Goal: Task Accomplishment & Management: Use online tool/utility

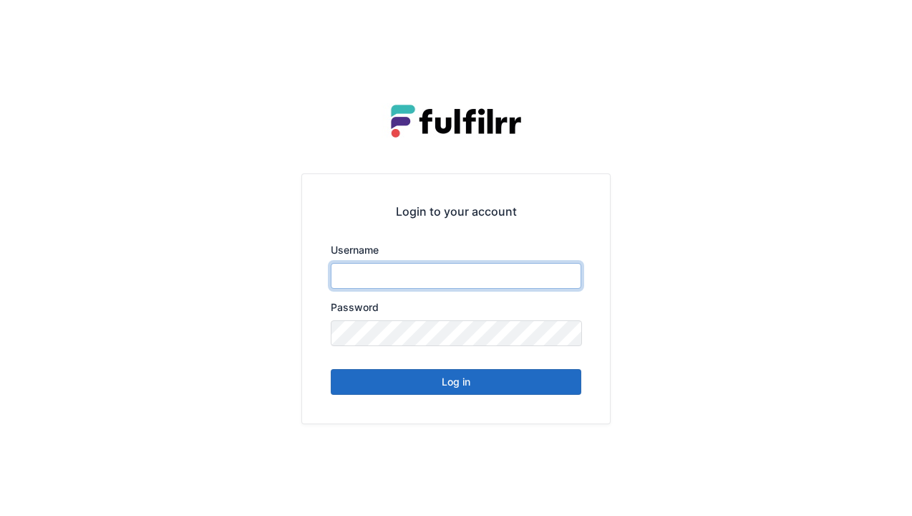
type input "******"
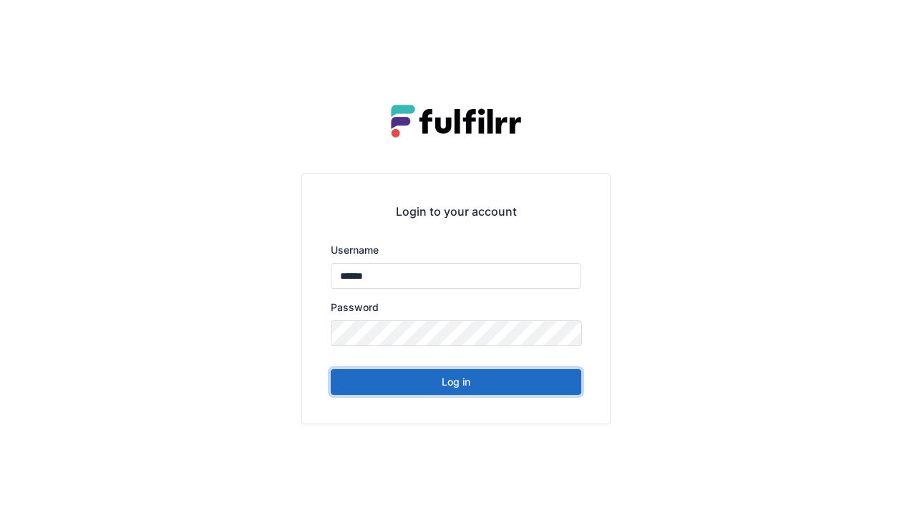
click at [491, 390] on button "Log in" at bounding box center [456, 382] width 251 height 26
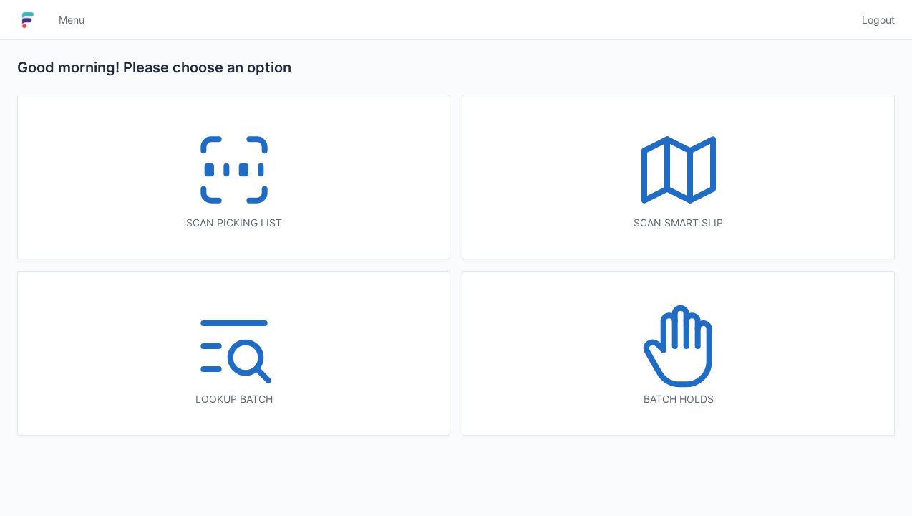
click at [288, 194] on div "Scan picking list" at bounding box center [234, 176] width 432 height 163
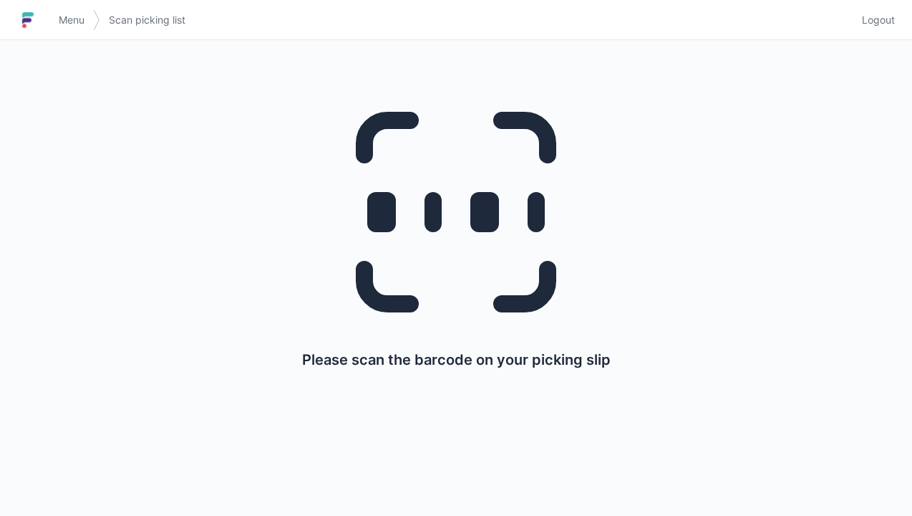
click at [57, 9] on link "Menu" at bounding box center [71, 20] width 43 height 26
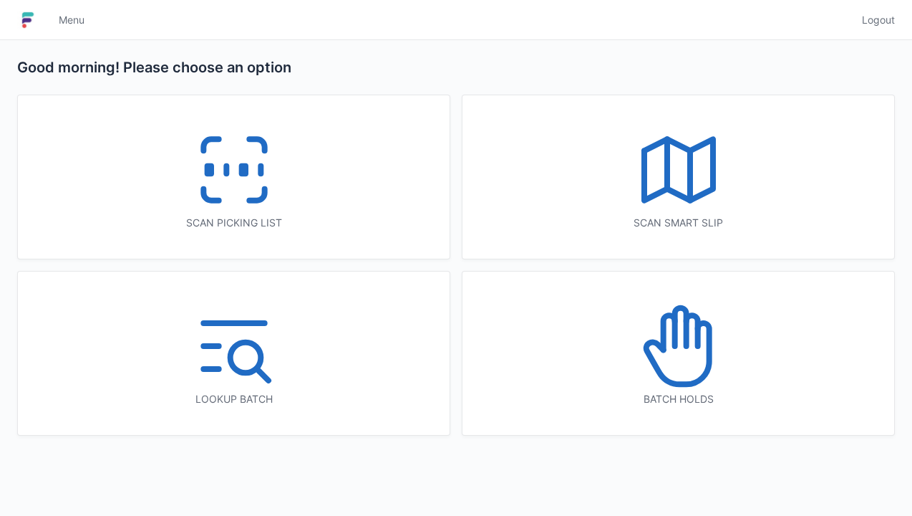
click at [667, 165] on line at bounding box center [667, 163] width 0 height 49
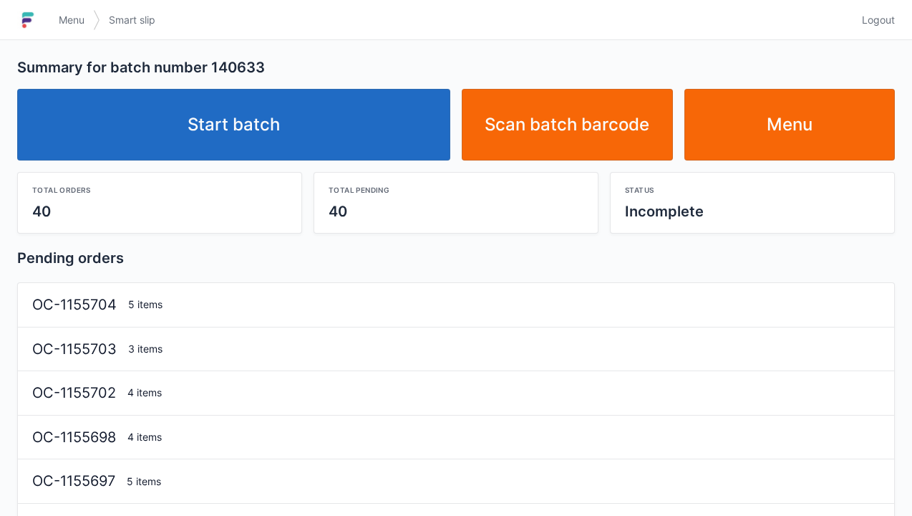
click at [361, 135] on link "Start batch" at bounding box center [233, 125] width 433 height 72
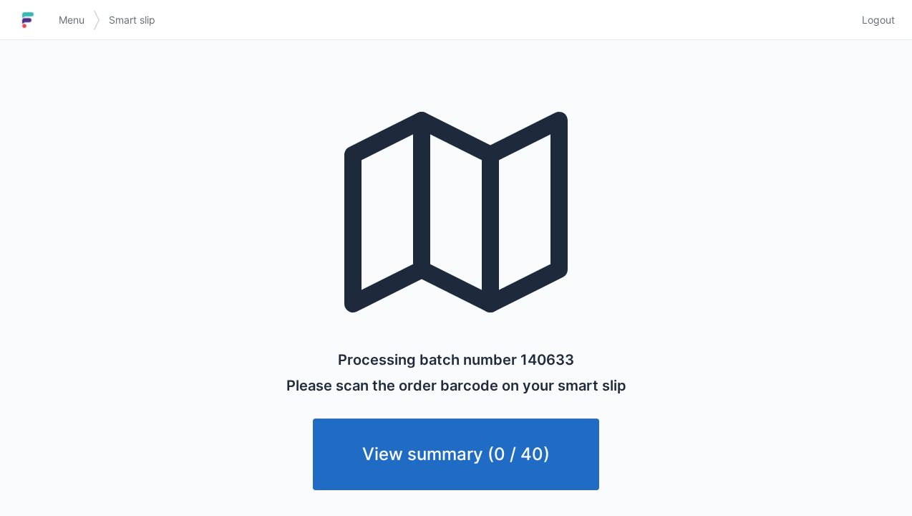
scroll to position [1, 0]
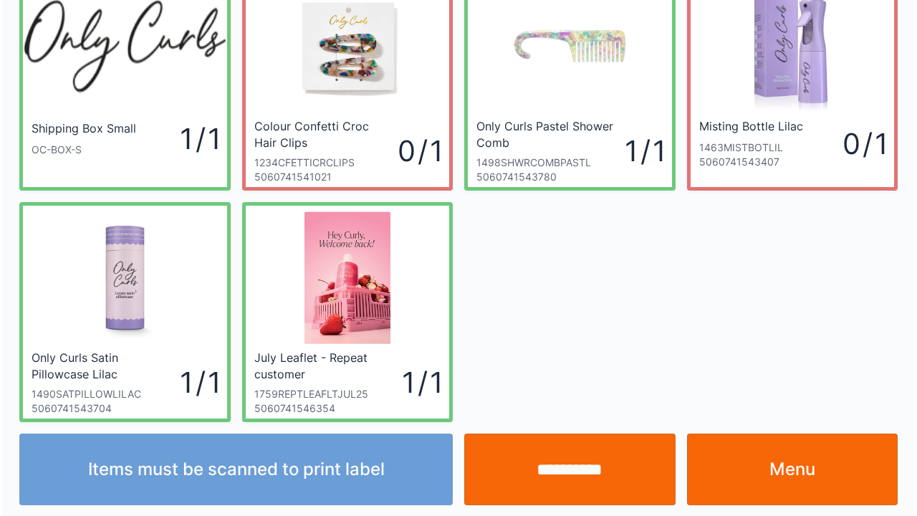
scroll to position [83, 0]
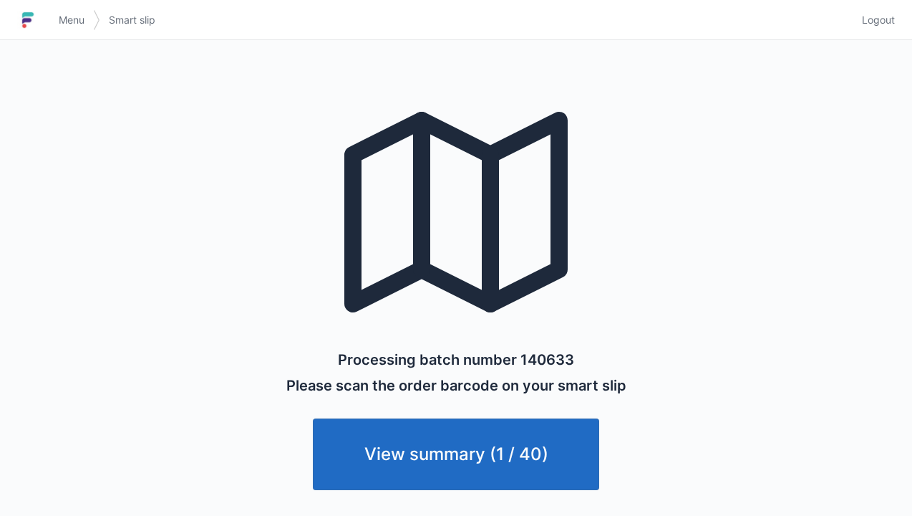
click at [72, 23] on span "Menu" at bounding box center [72, 20] width 26 height 14
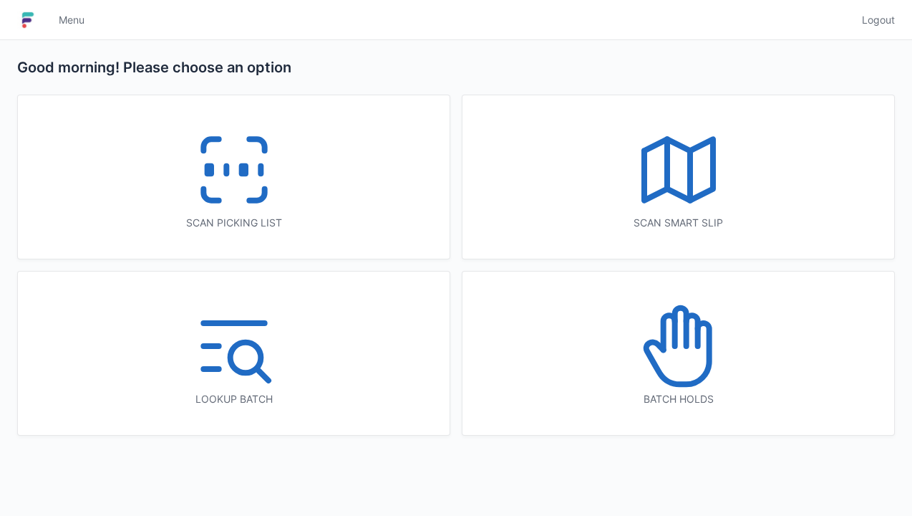
click at [190, 143] on icon at bounding box center [234, 170] width 92 height 92
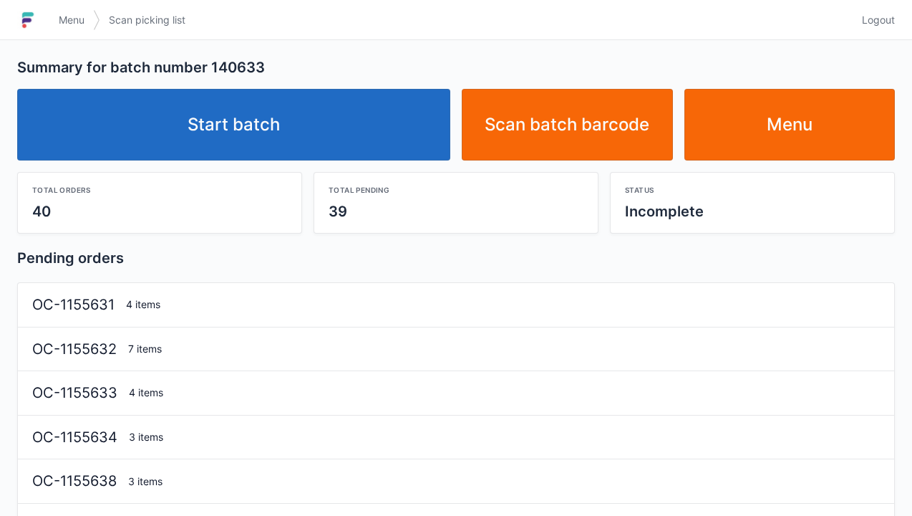
click at [327, 132] on link "Start batch" at bounding box center [233, 125] width 433 height 72
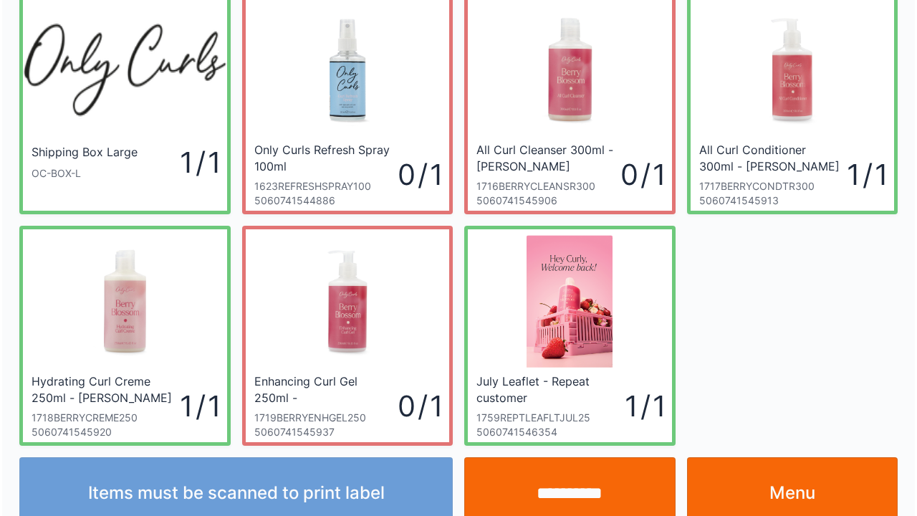
scroll to position [83, 0]
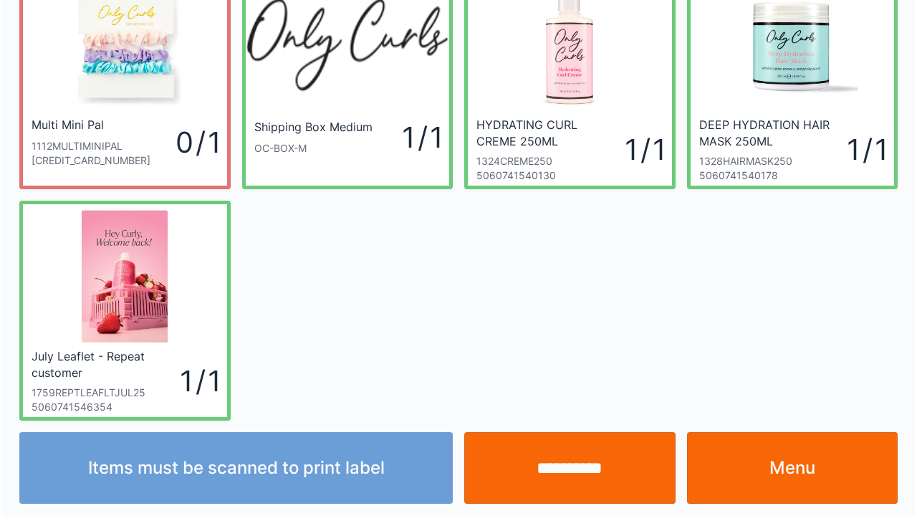
scroll to position [83, 0]
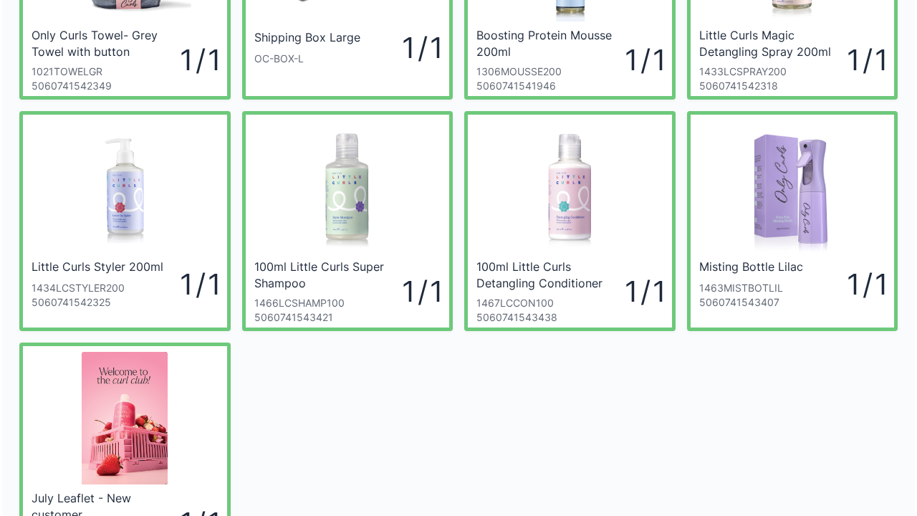
scroll to position [200, 0]
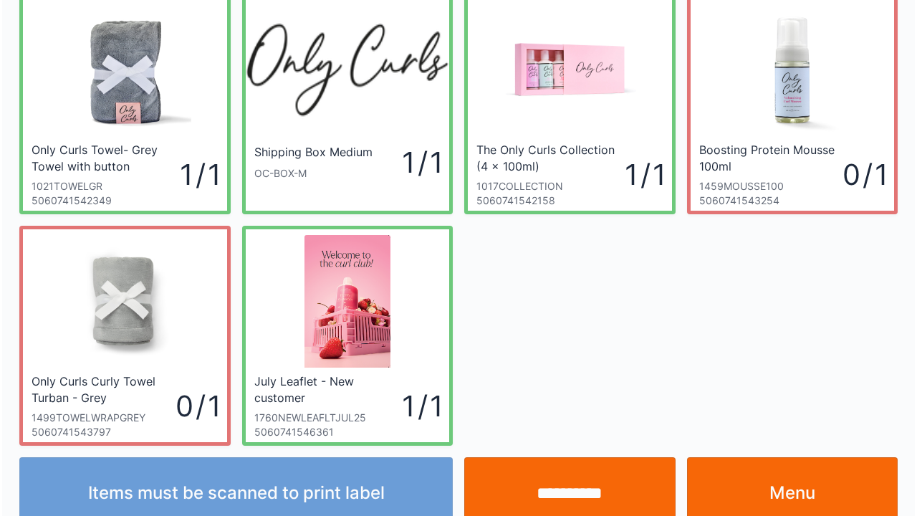
scroll to position [83, 0]
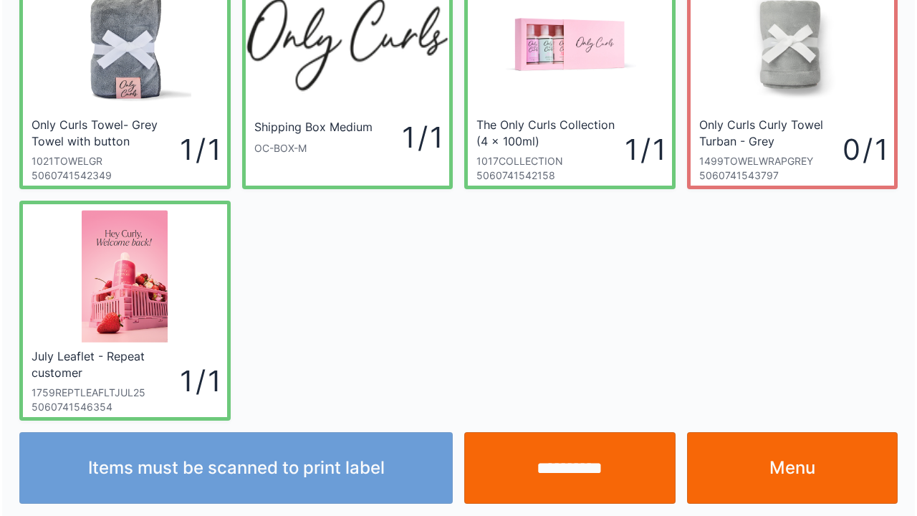
scroll to position [83, 0]
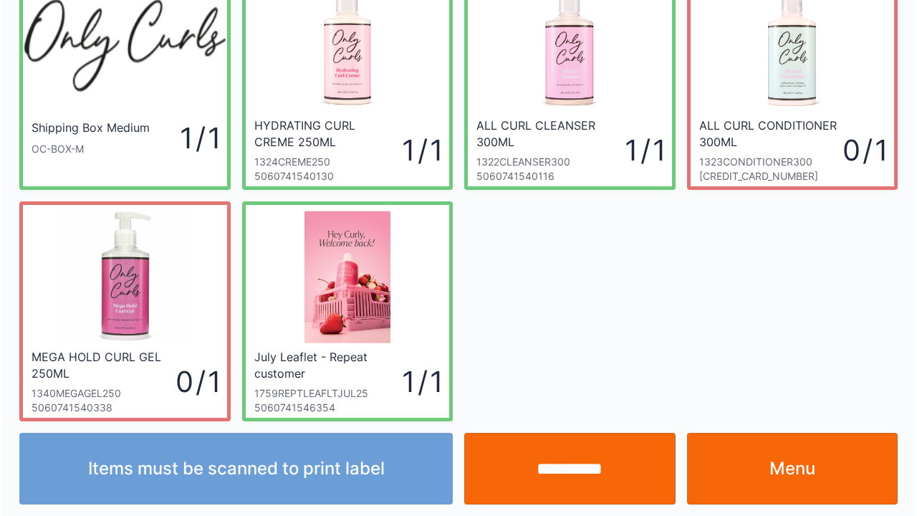
scroll to position [83, 0]
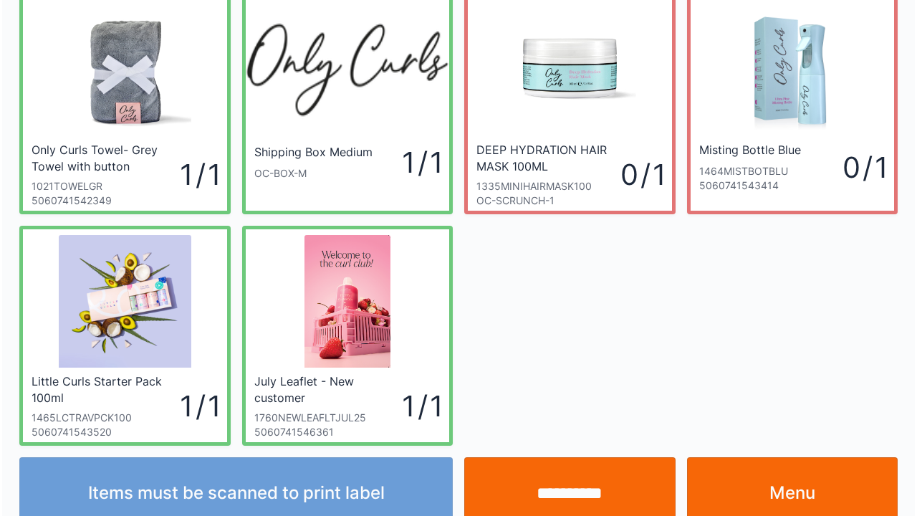
scroll to position [83, 0]
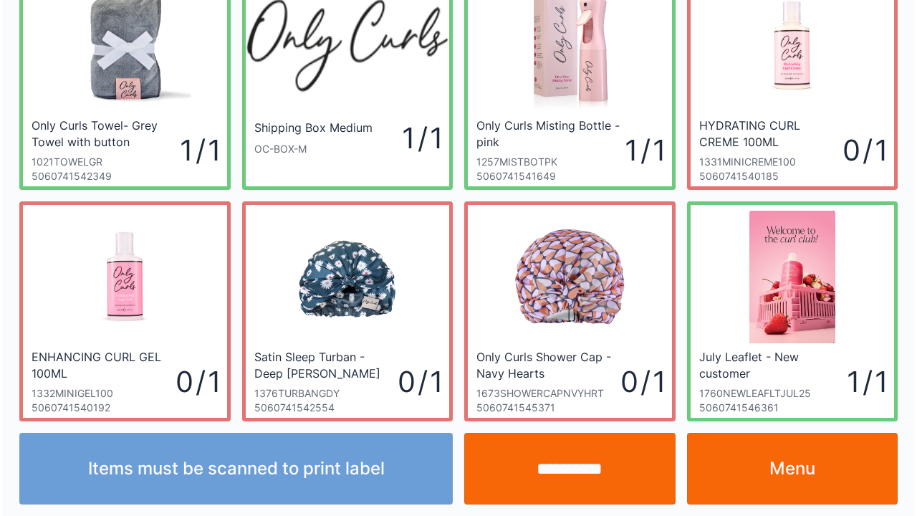
scroll to position [83, 0]
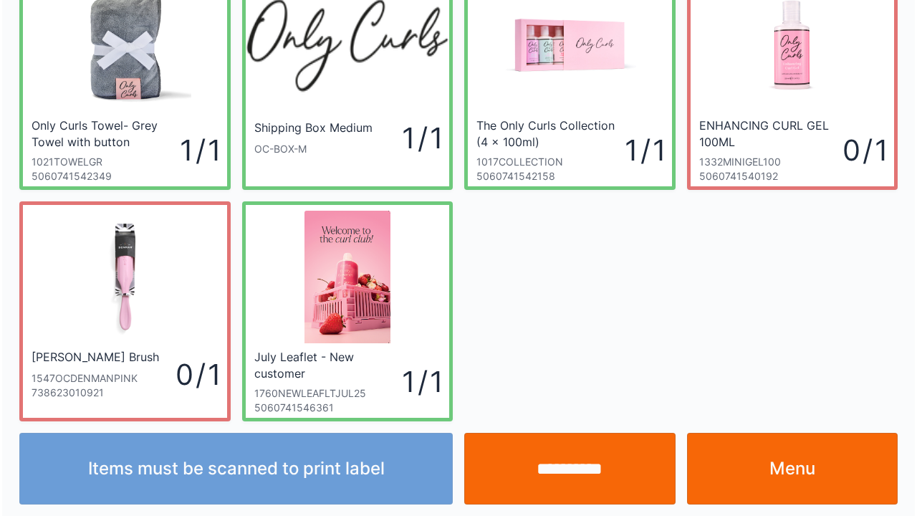
scroll to position [83, 0]
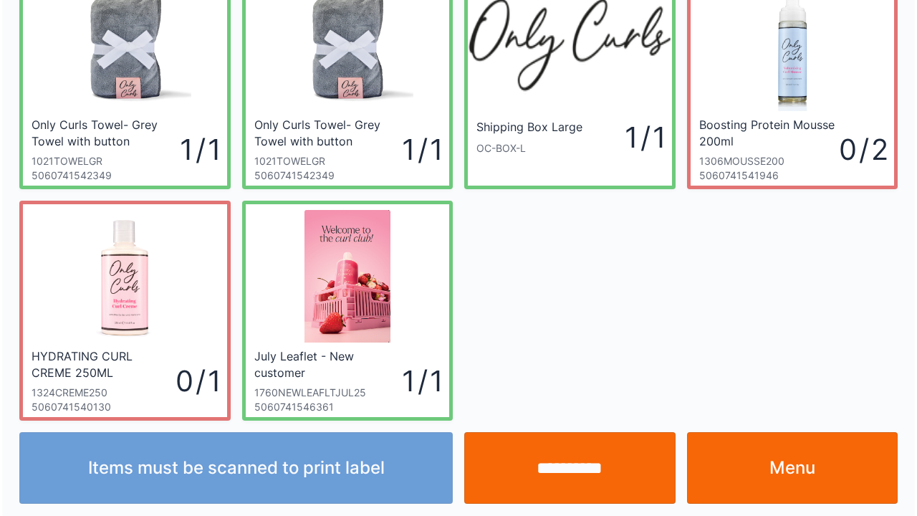
scroll to position [83, 0]
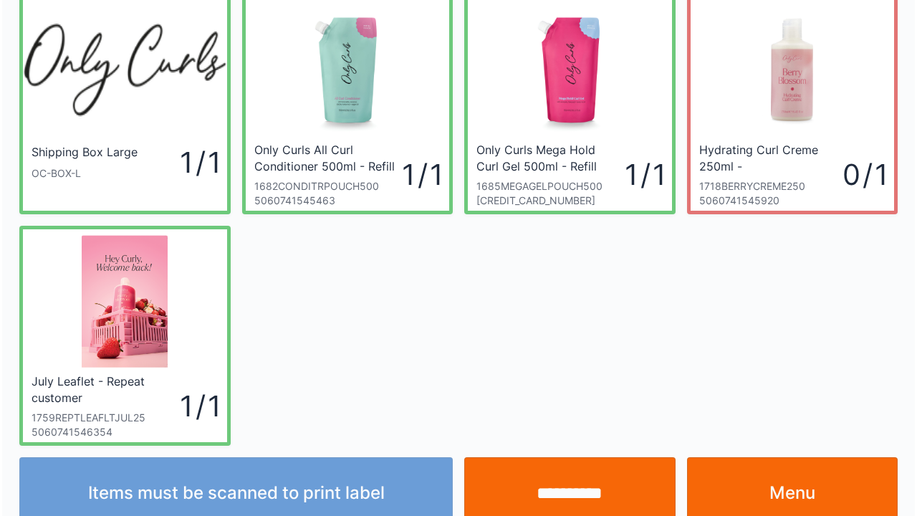
scroll to position [83, 0]
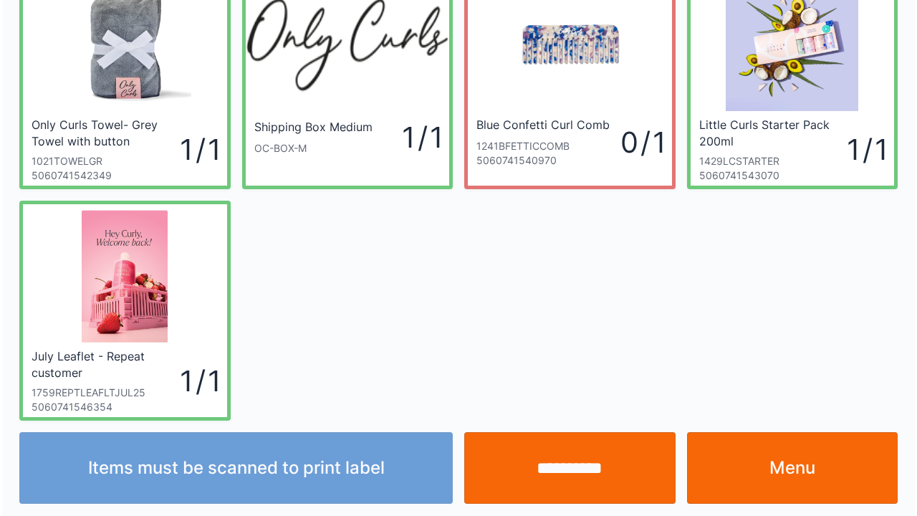
scroll to position [83, 0]
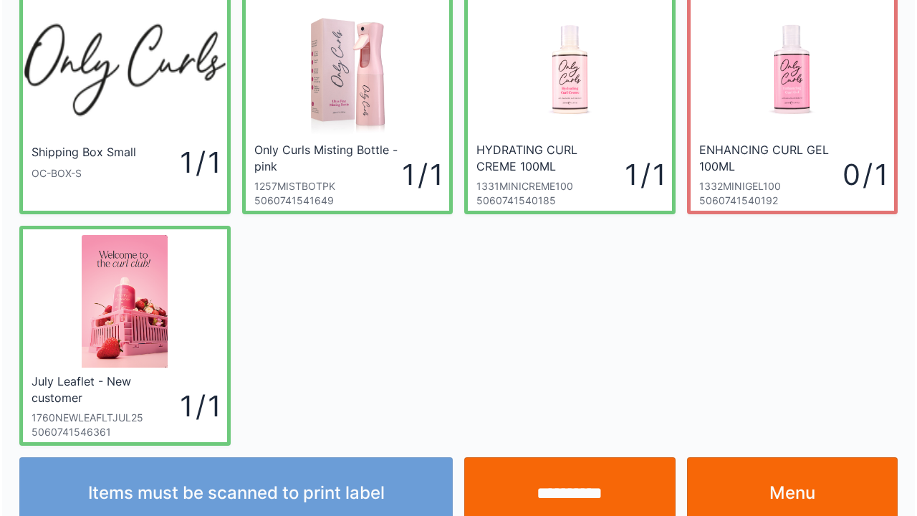
scroll to position [83, 0]
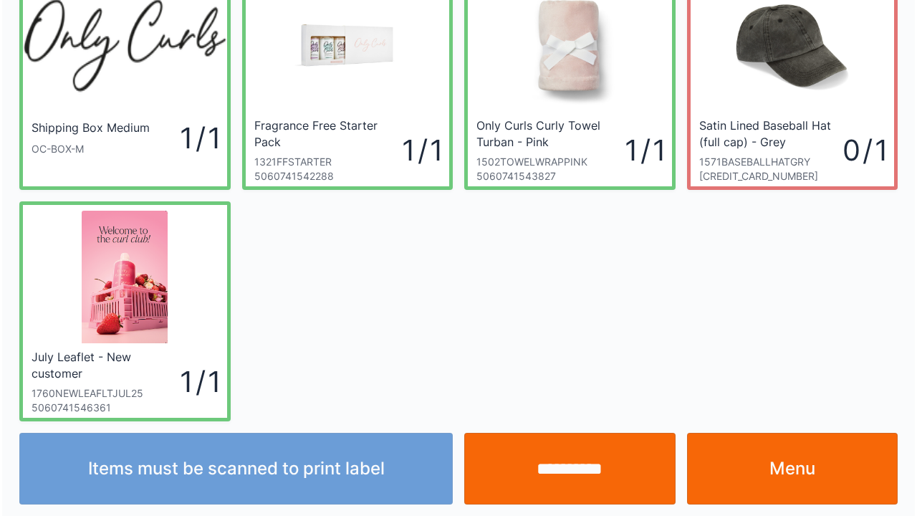
scroll to position [83, 0]
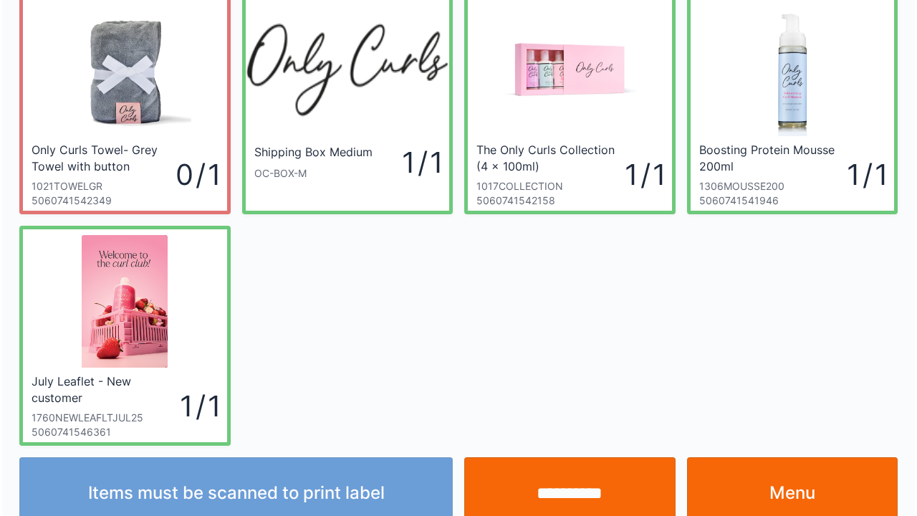
scroll to position [83, 0]
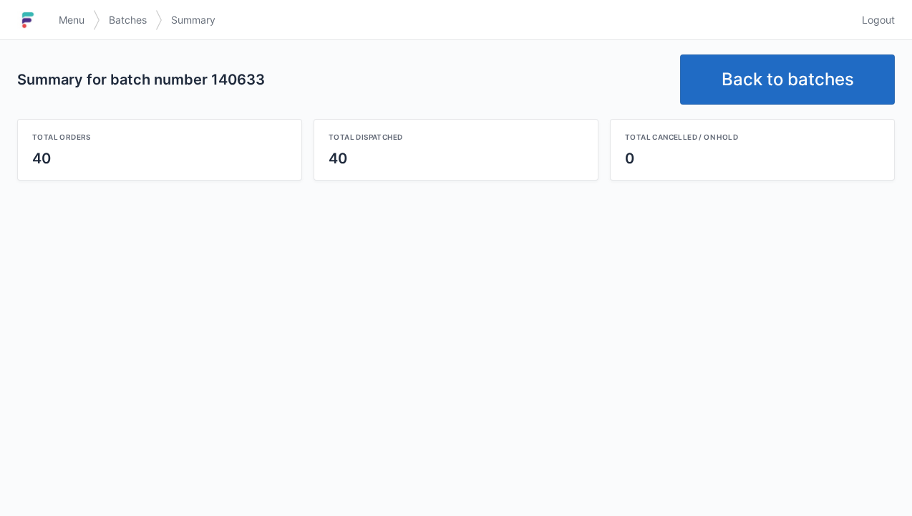
click at [762, 87] on link "Back to batches" at bounding box center [787, 79] width 215 height 50
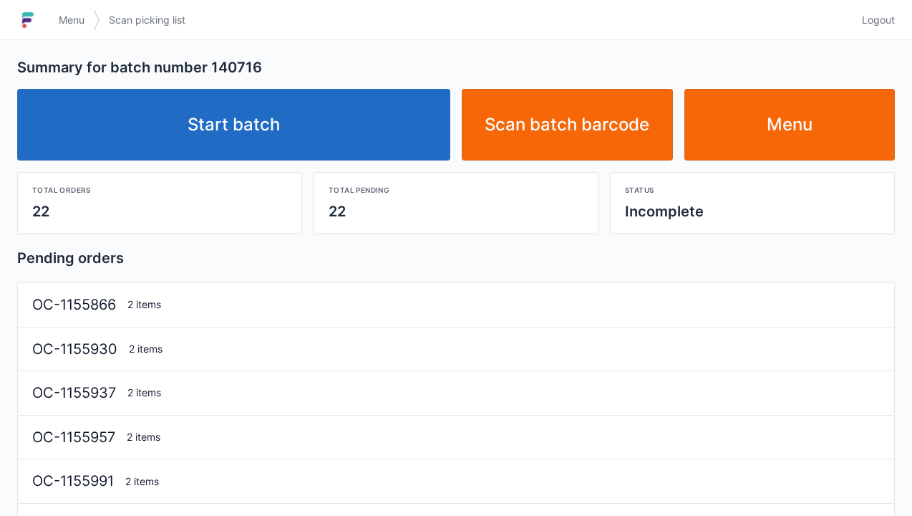
click at [335, 132] on link "Start batch" at bounding box center [233, 125] width 433 height 72
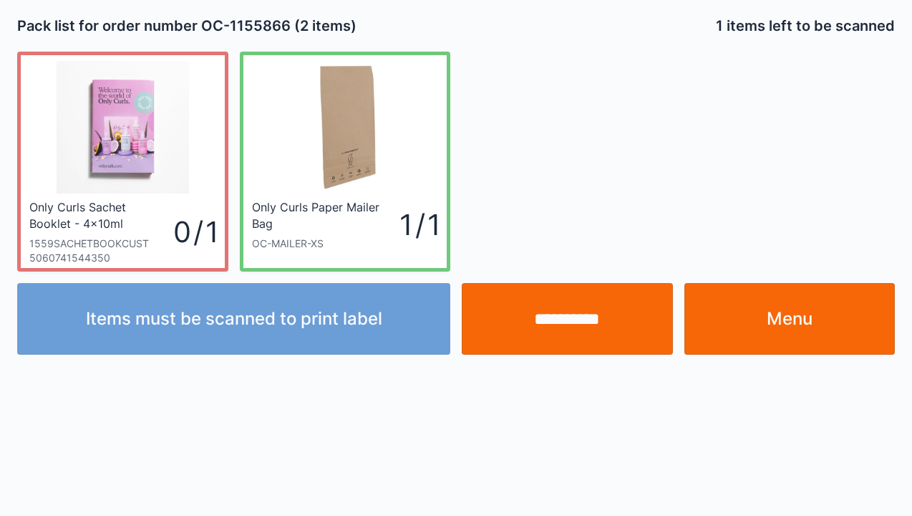
click at [794, 112] on div "Only Curls Sachet Booklet - 4x10ml (Customer) 1559SACHETBOOKCUST 5060741544350 …" at bounding box center [455, 155] width 889 height 231
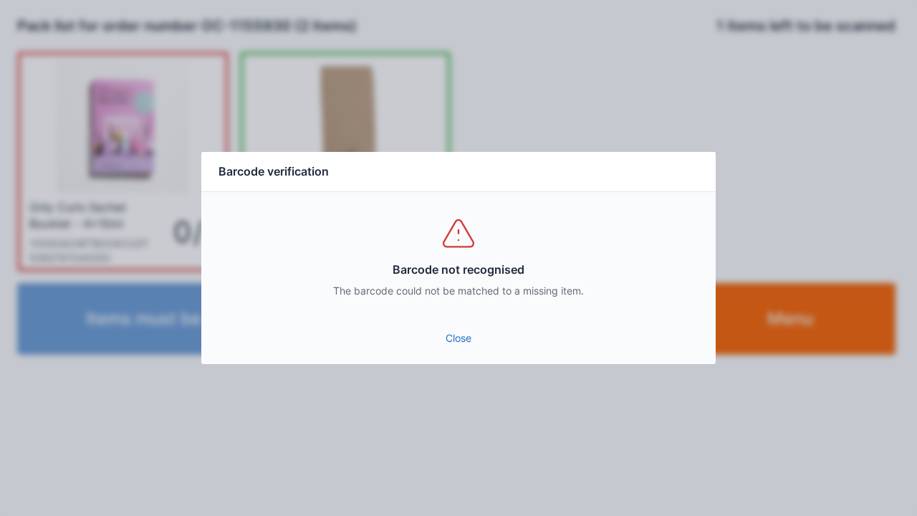
click at [478, 327] on link "Close" at bounding box center [458, 338] width 491 height 26
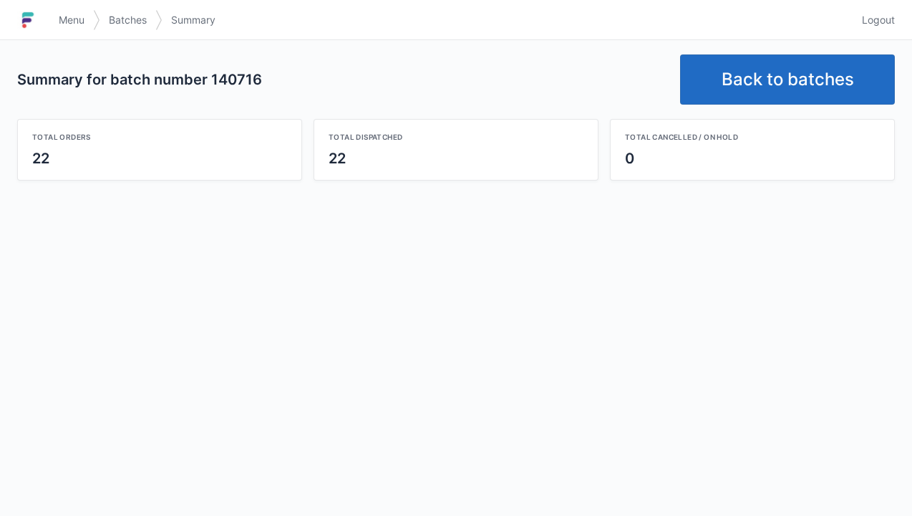
click at [781, 96] on link "Back to batches" at bounding box center [787, 79] width 215 height 50
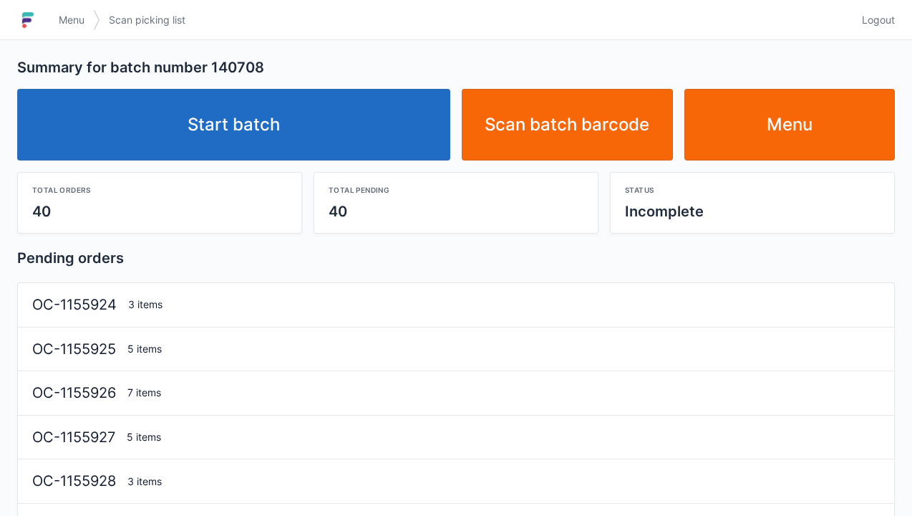
click at [359, 150] on link "Start batch" at bounding box center [233, 125] width 433 height 72
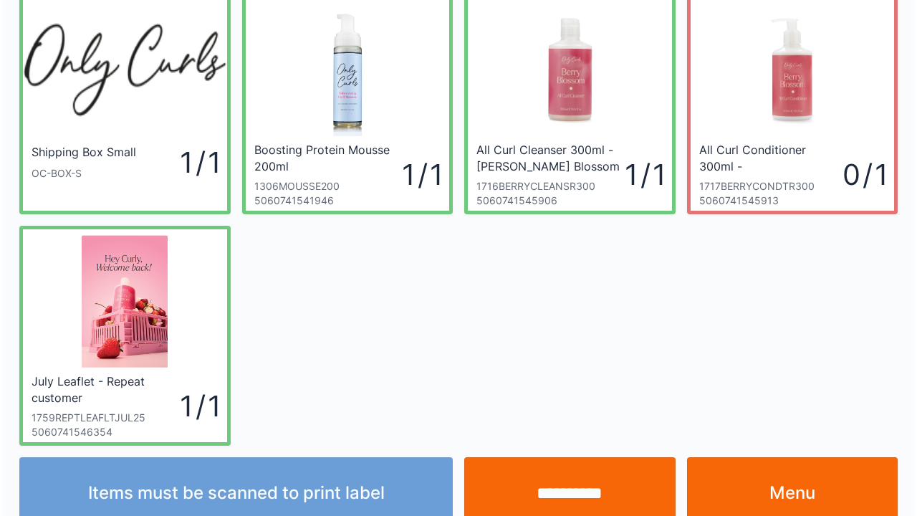
scroll to position [83, 0]
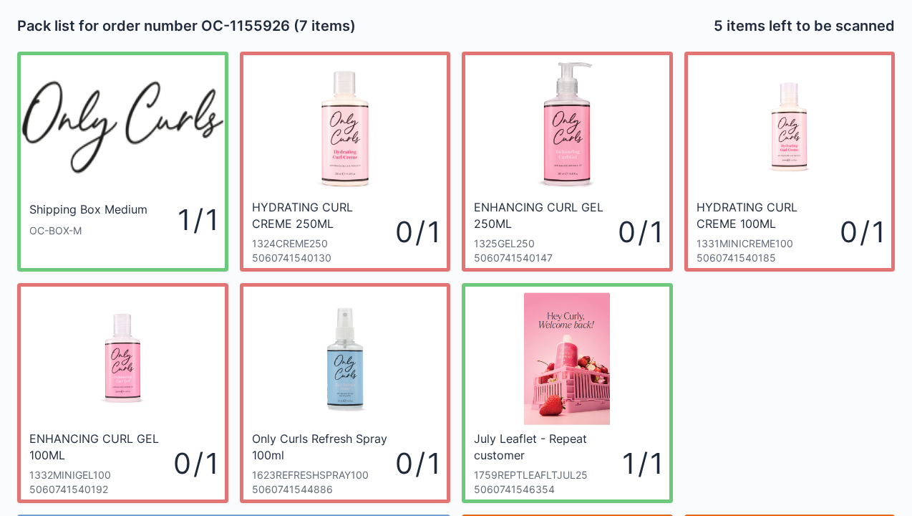
scroll to position [29, 0]
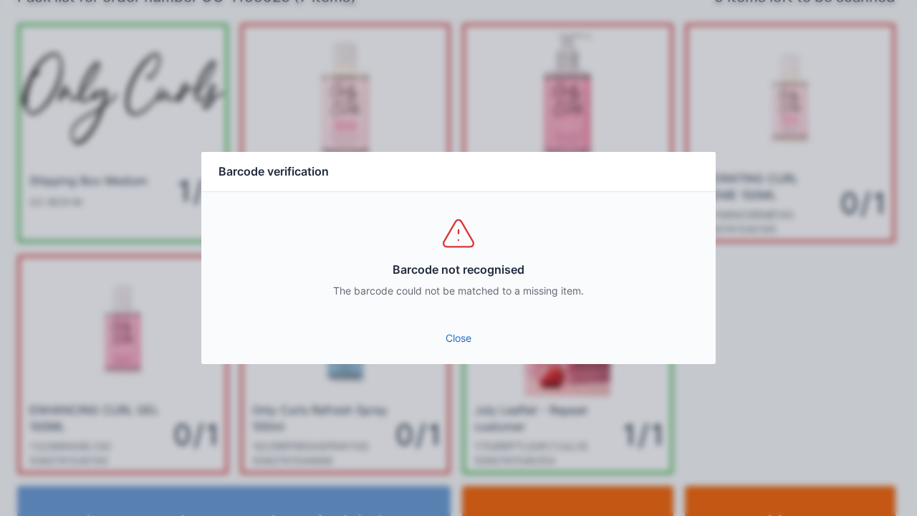
click at [457, 339] on link "Close" at bounding box center [458, 338] width 491 height 26
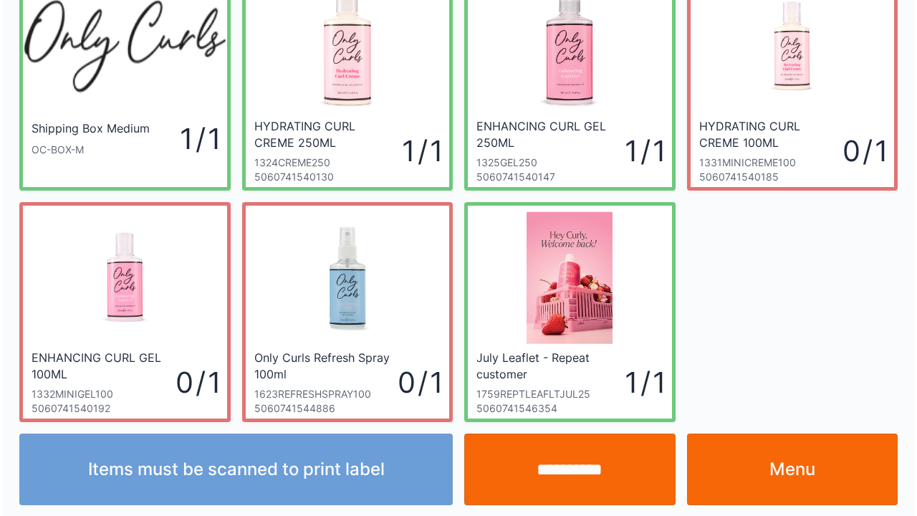
scroll to position [83, 0]
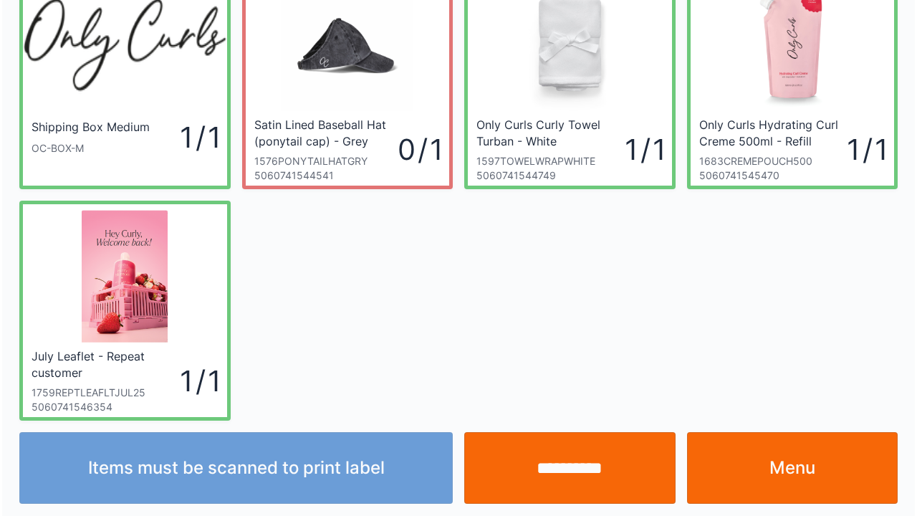
scroll to position [83, 0]
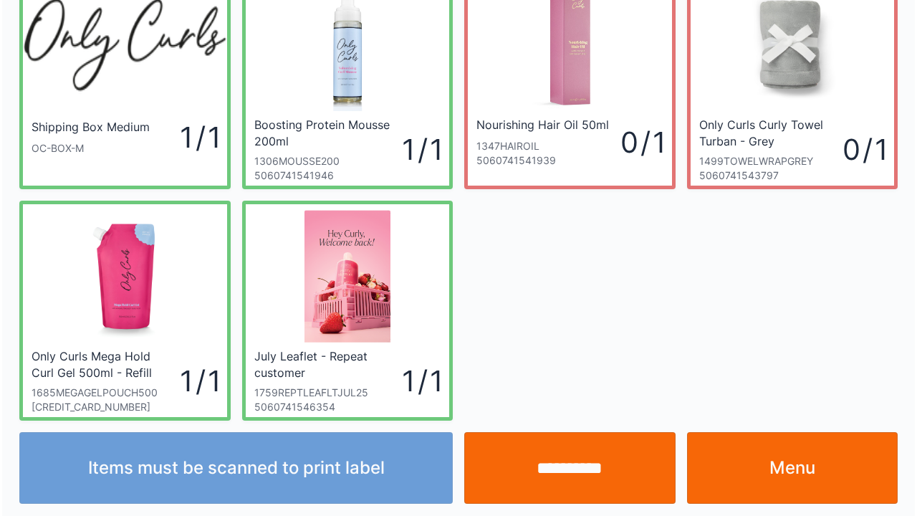
scroll to position [83, 0]
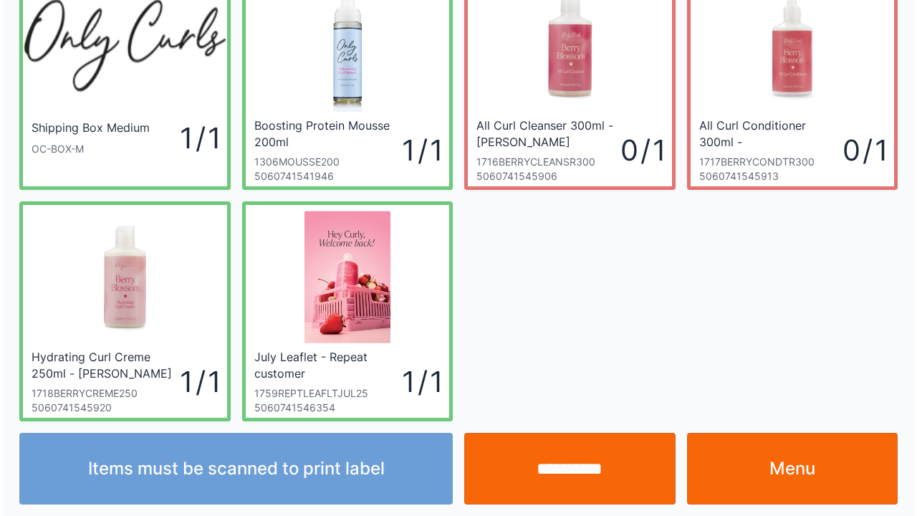
scroll to position [83, 0]
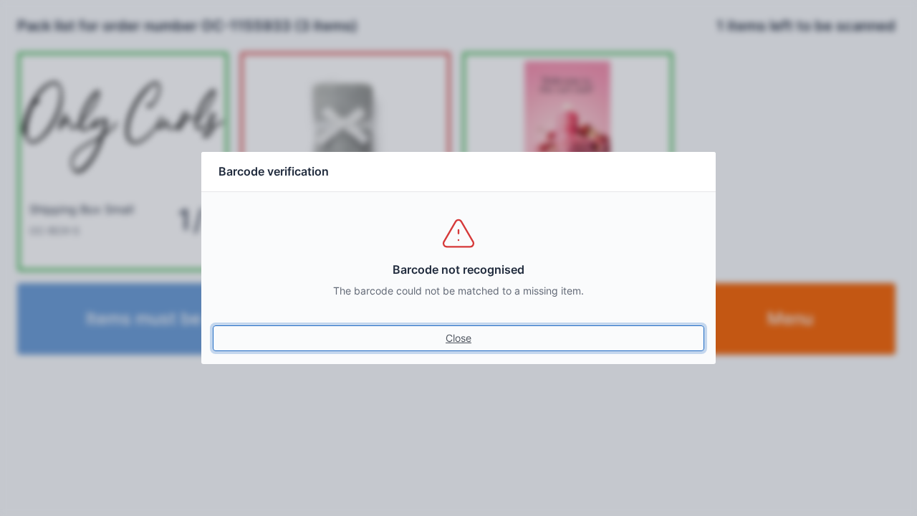
click at [463, 331] on link "Close" at bounding box center [458, 338] width 491 height 26
click at [454, 348] on link "Close" at bounding box center [458, 338] width 491 height 26
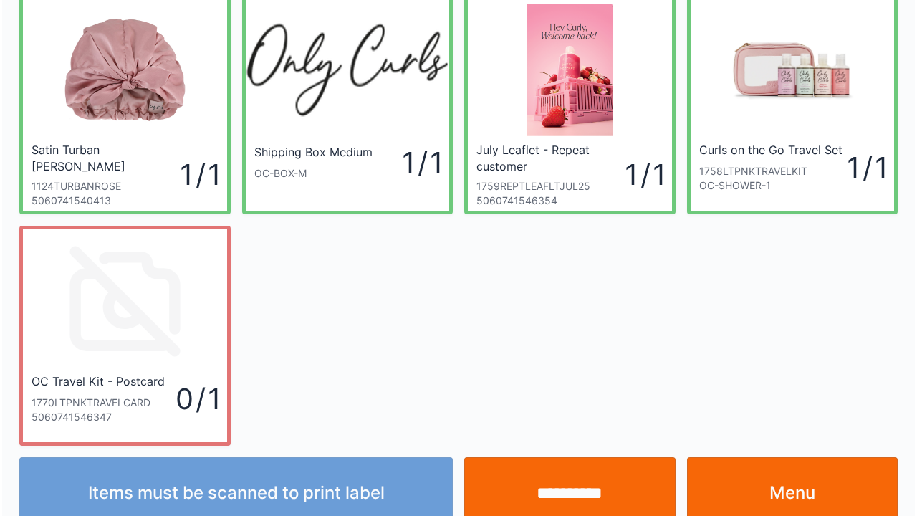
scroll to position [83, 0]
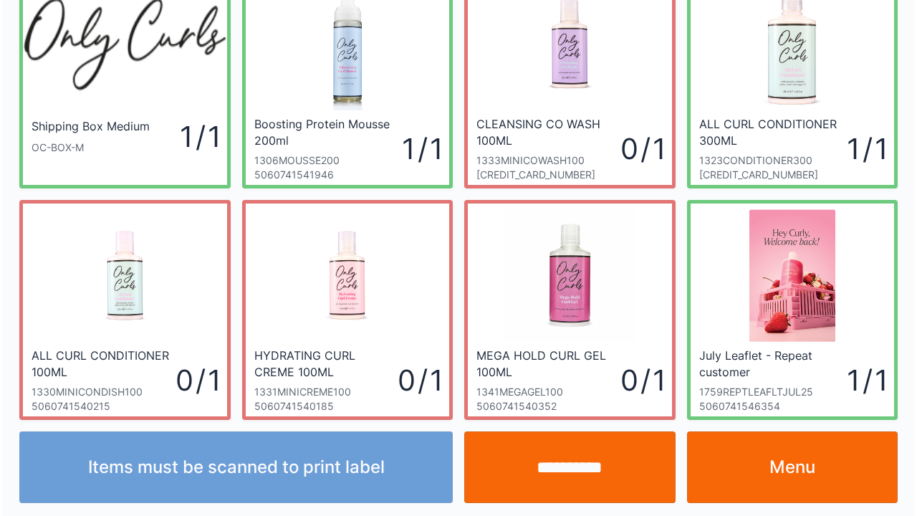
scroll to position [83, 0]
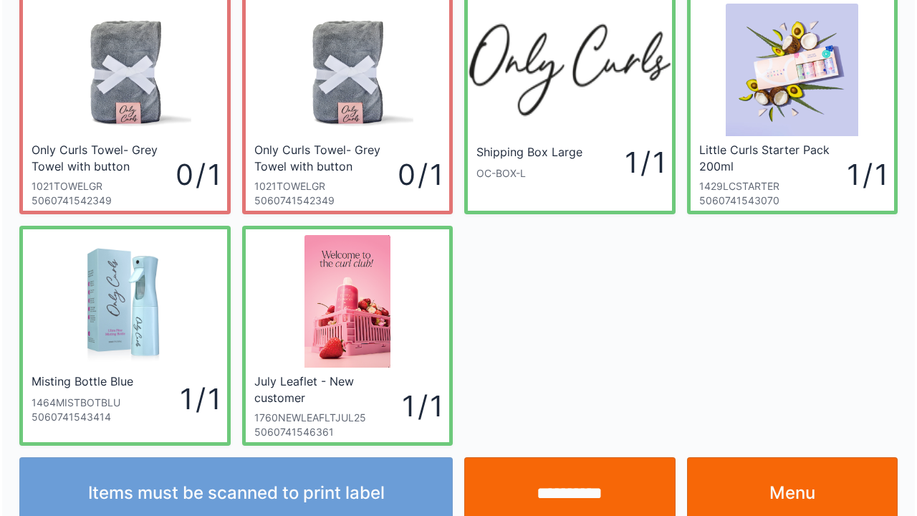
scroll to position [83, 0]
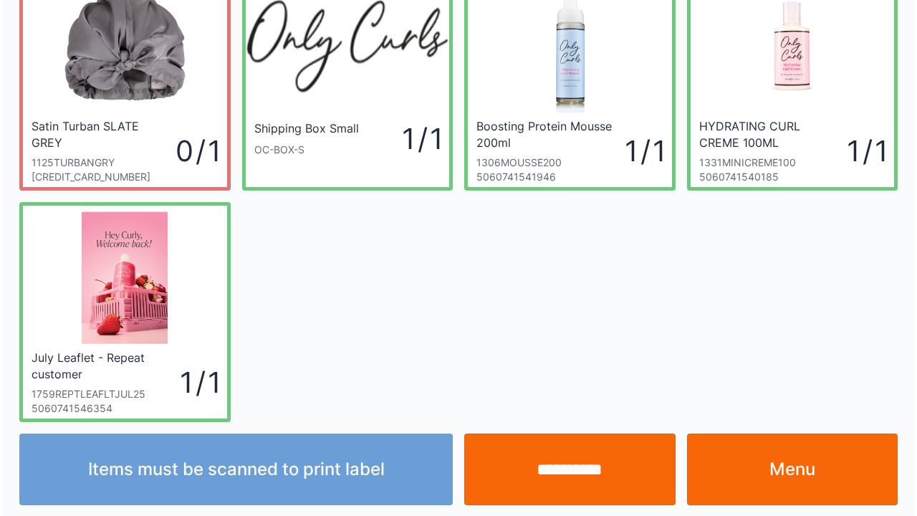
scroll to position [83, 0]
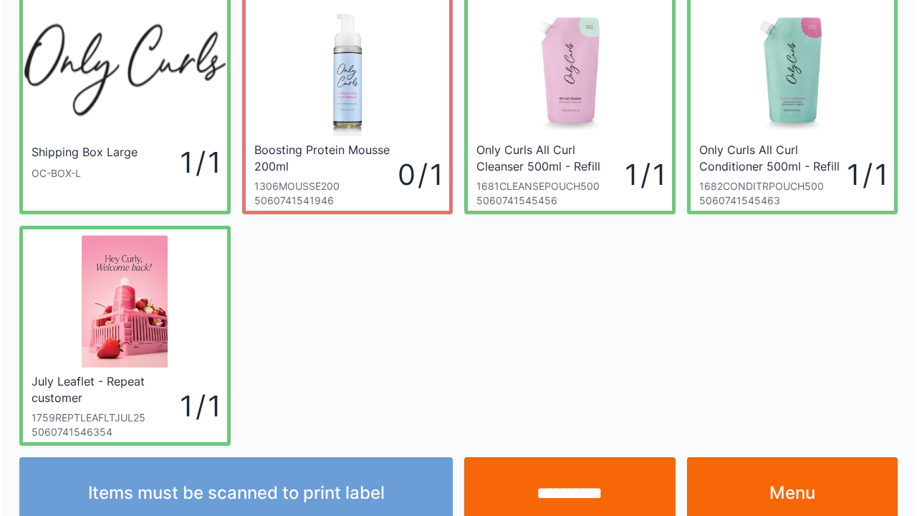
scroll to position [83, 0]
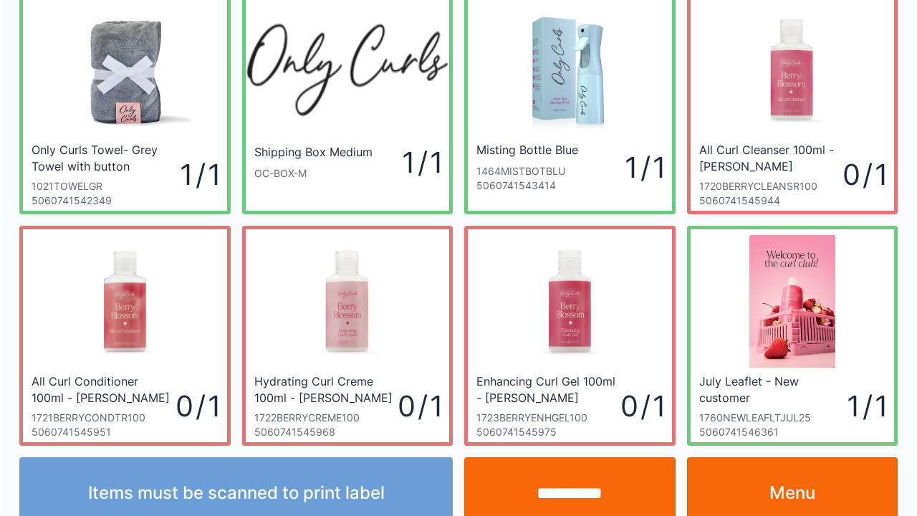
scroll to position [83, 0]
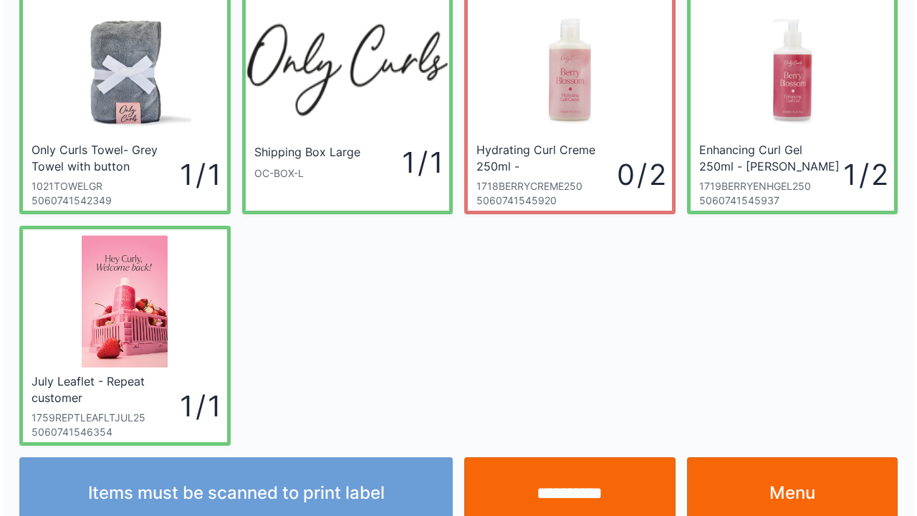
scroll to position [83, 0]
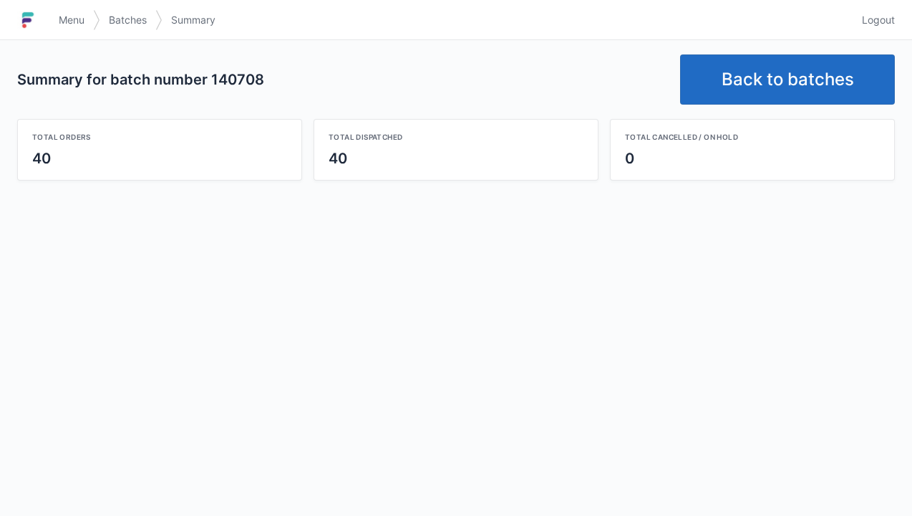
click at [759, 77] on link "Back to batches" at bounding box center [787, 79] width 215 height 50
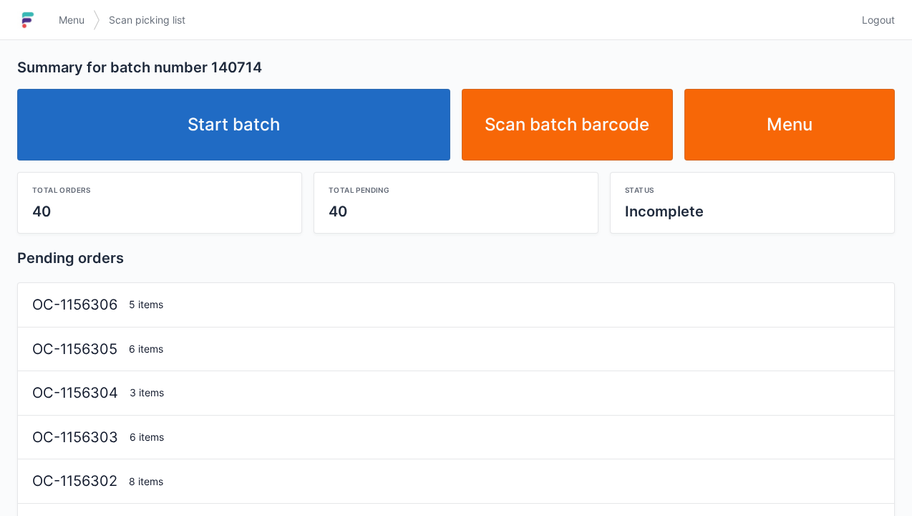
click at [350, 126] on link "Start batch" at bounding box center [233, 125] width 433 height 72
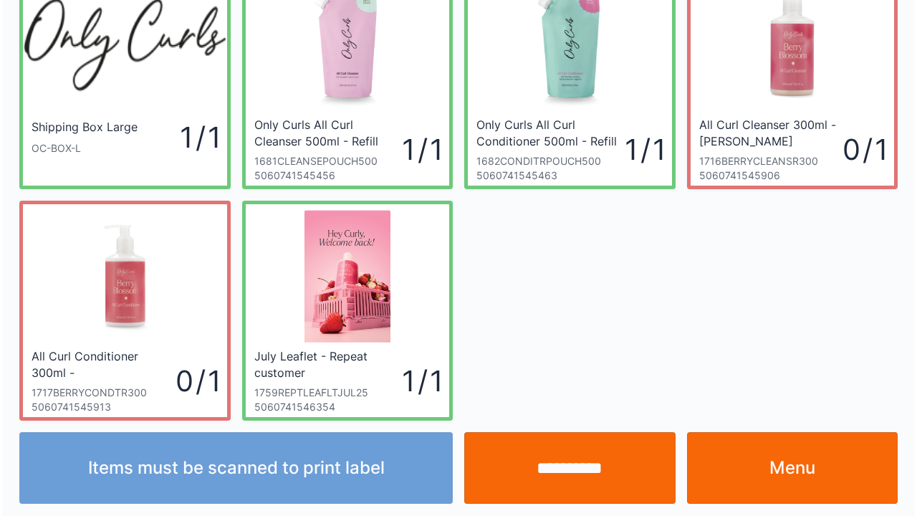
scroll to position [83, 0]
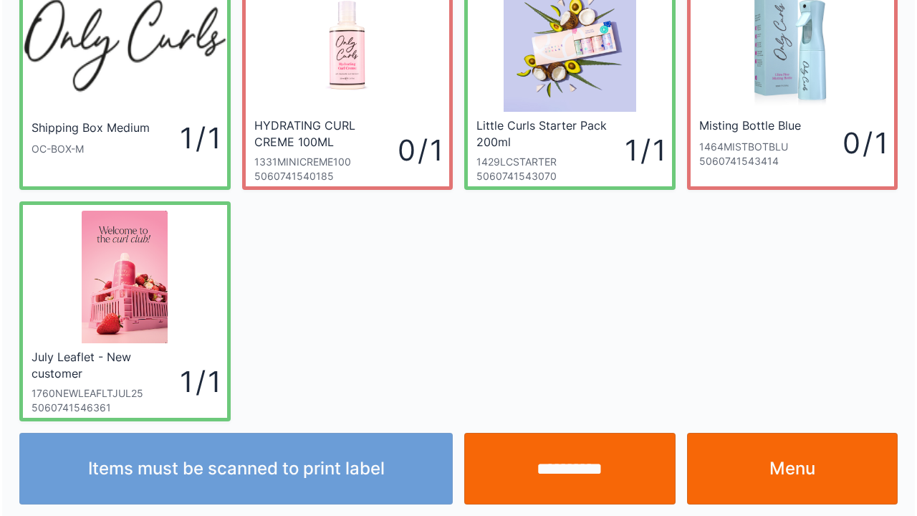
scroll to position [83, 0]
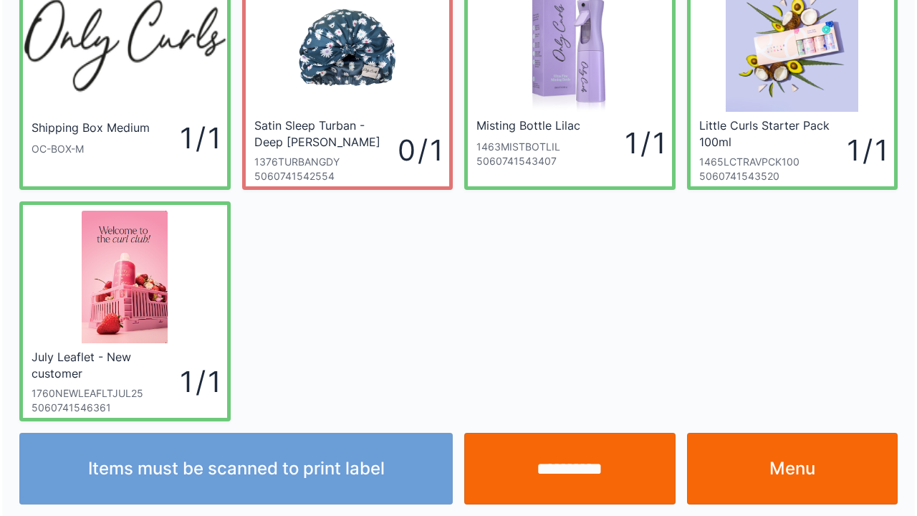
scroll to position [83, 0]
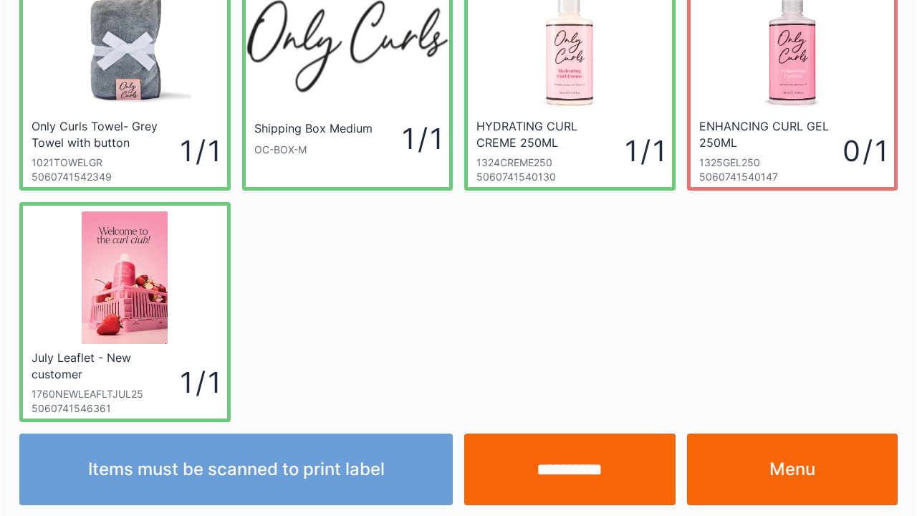
scroll to position [83, 0]
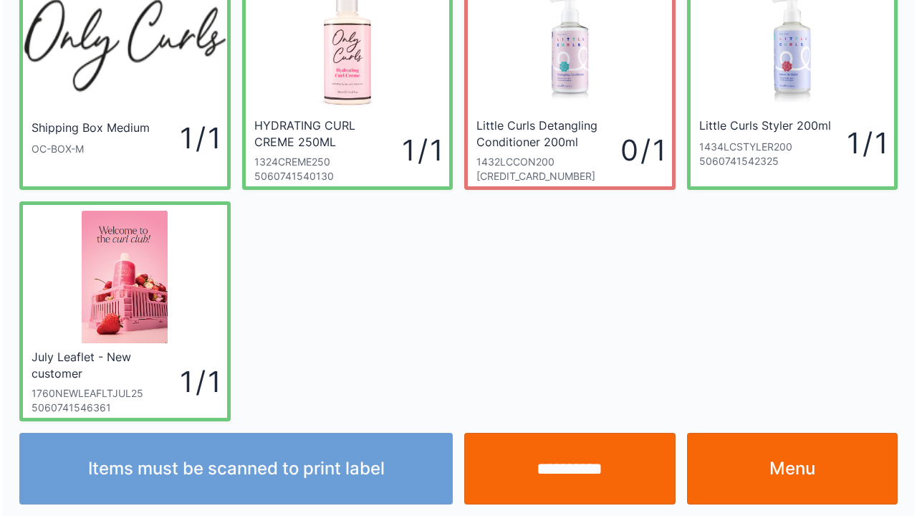
scroll to position [83, 0]
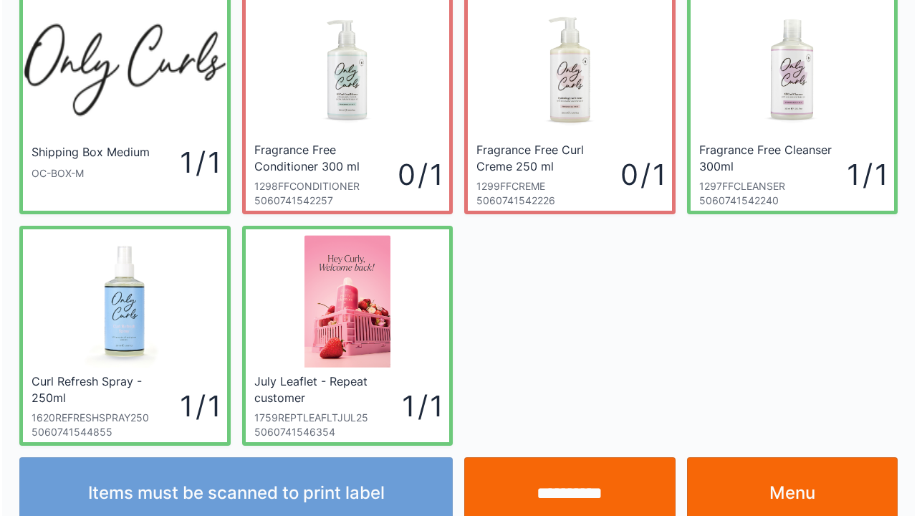
scroll to position [83, 0]
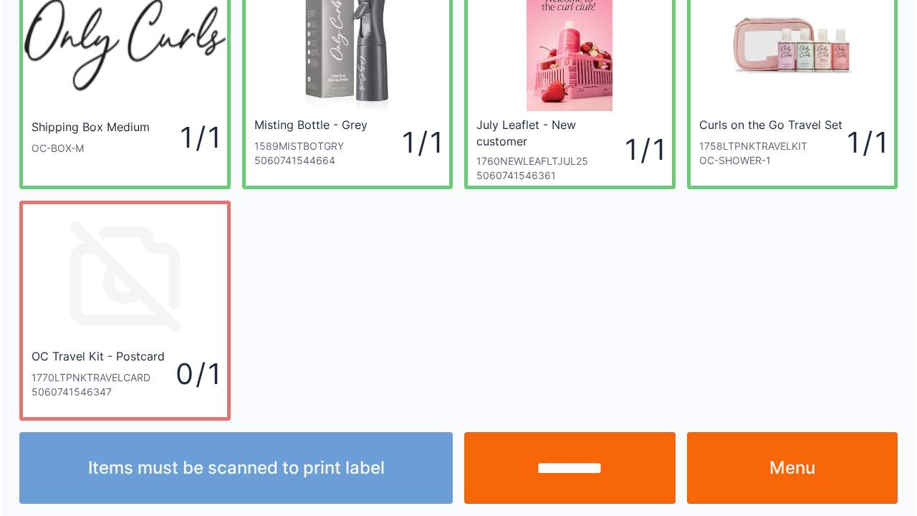
scroll to position [83, 0]
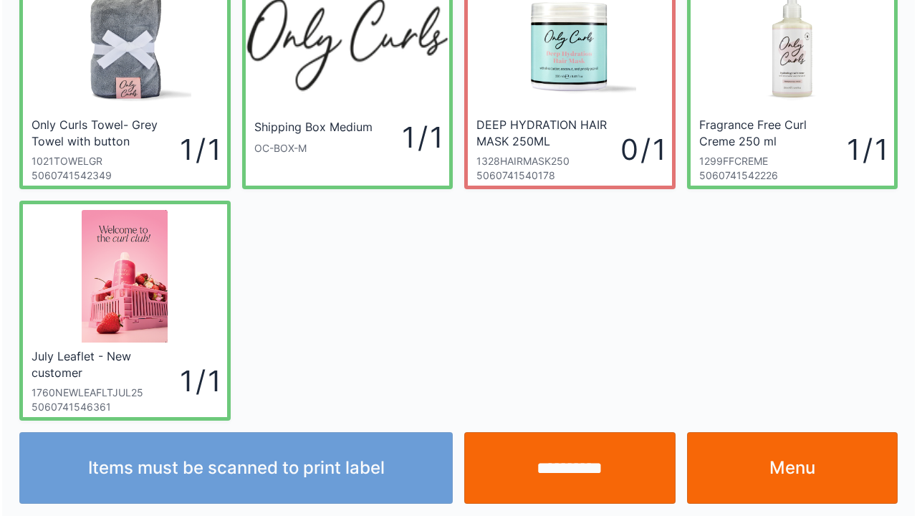
scroll to position [83, 0]
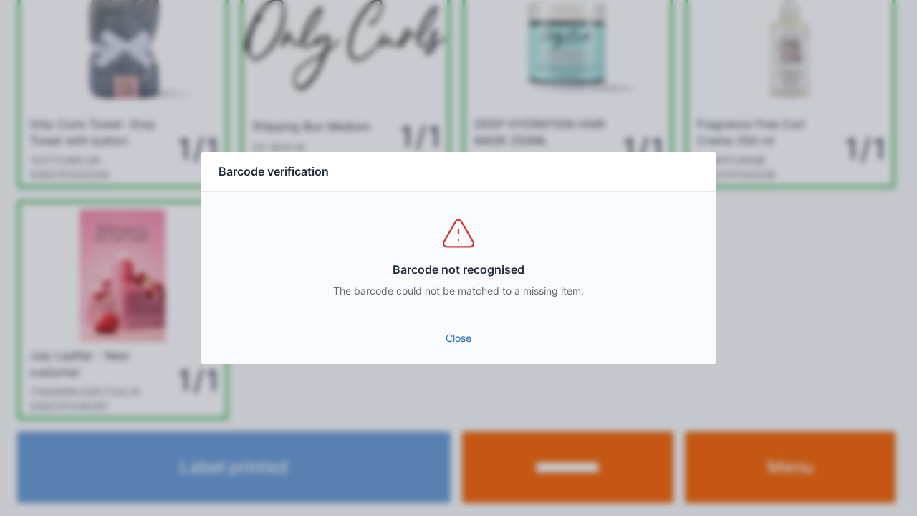
click at [456, 337] on link "Close" at bounding box center [458, 338] width 491 height 26
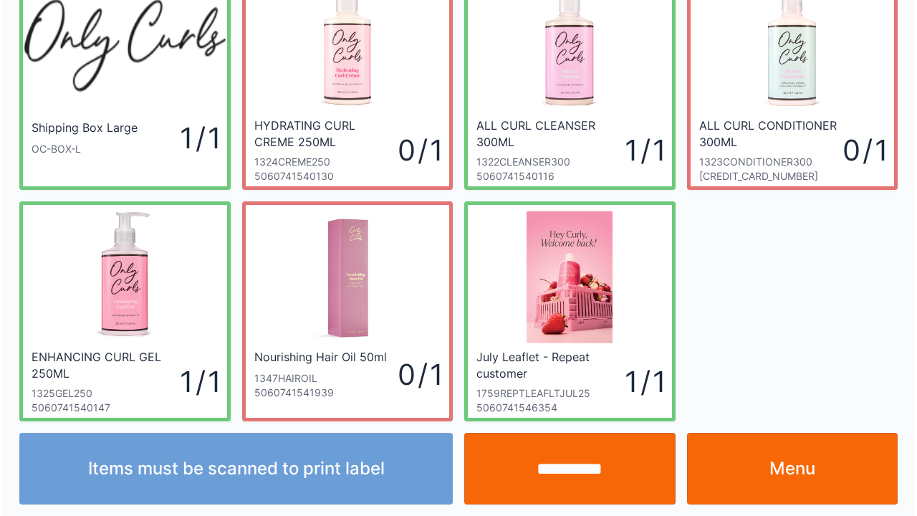
scroll to position [83, 0]
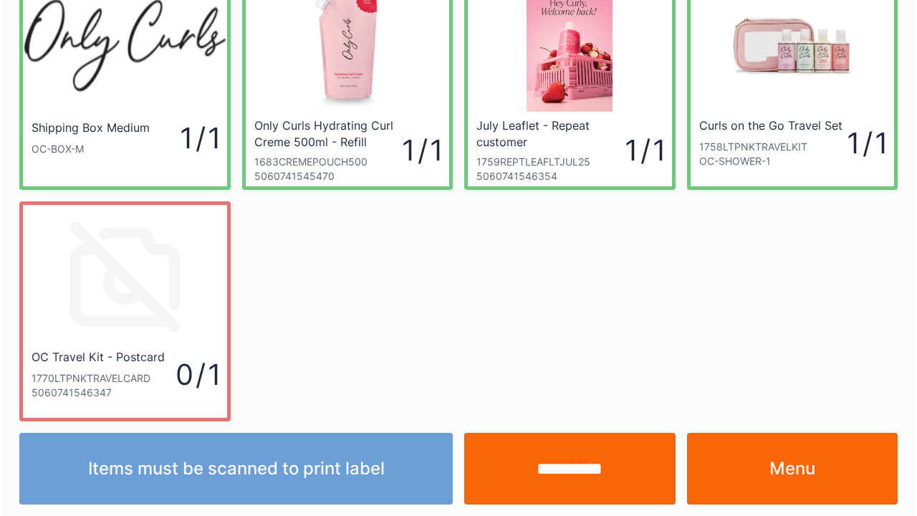
scroll to position [83, 0]
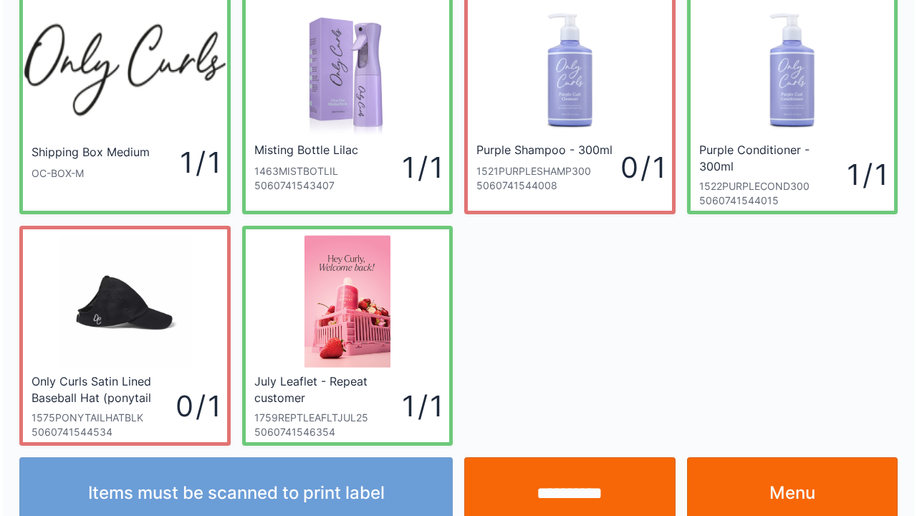
scroll to position [83, 0]
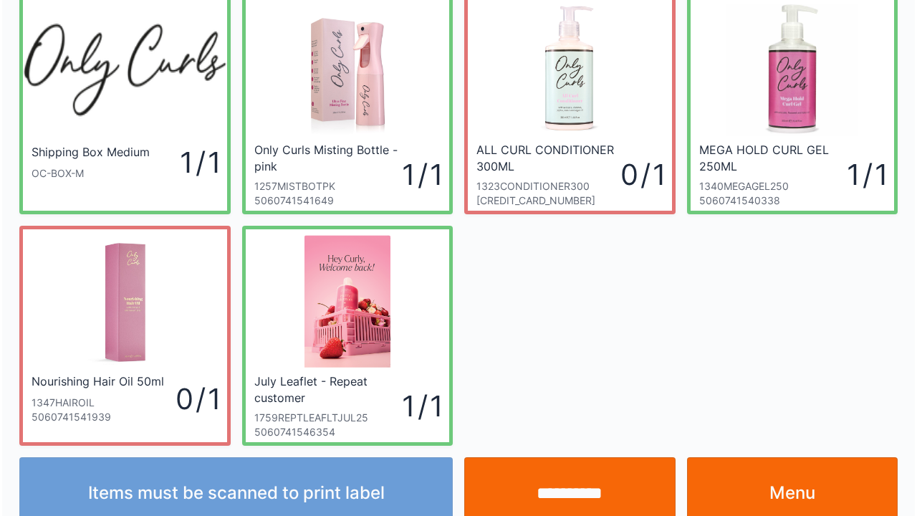
scroll to position [83, 0]
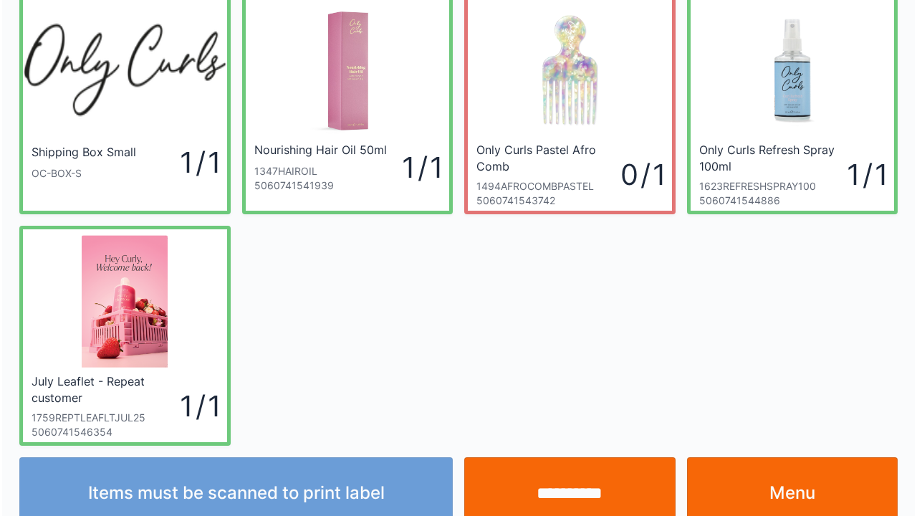
scroll to position [83, 0]
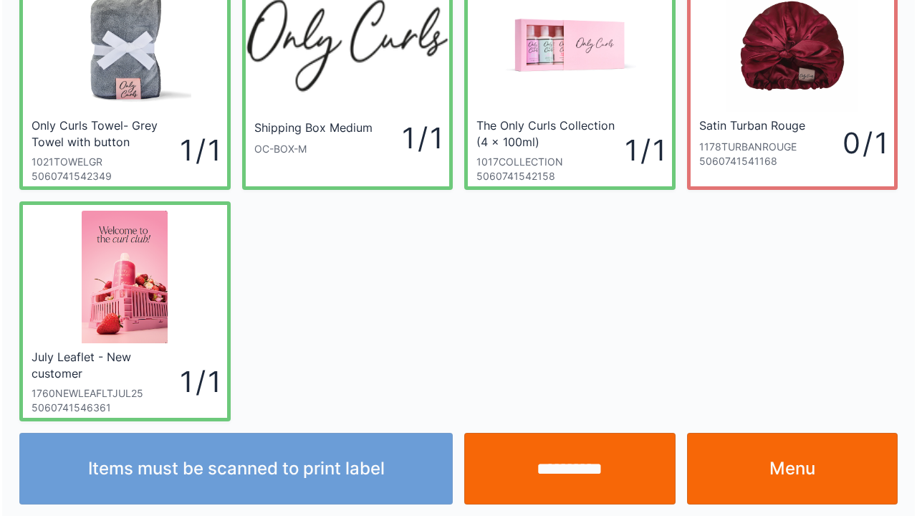
scroll to position [83, 0]
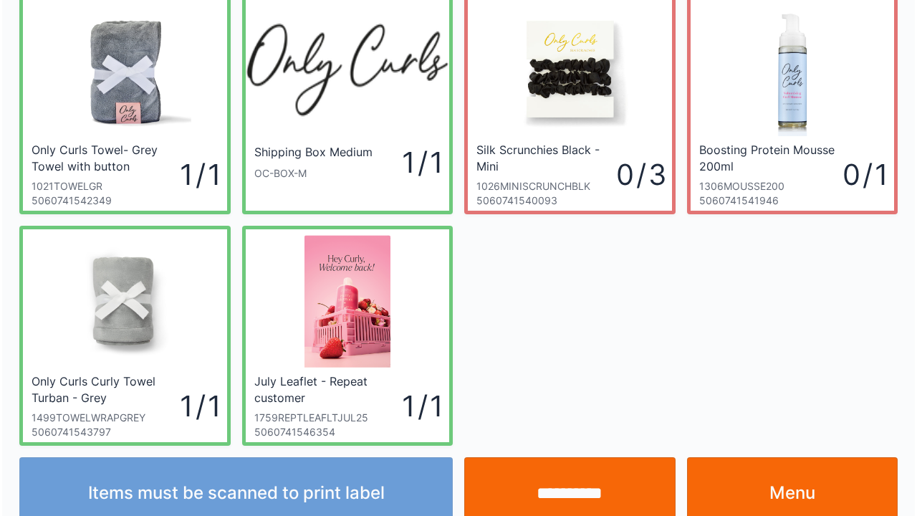
scroll to position [83, 0]
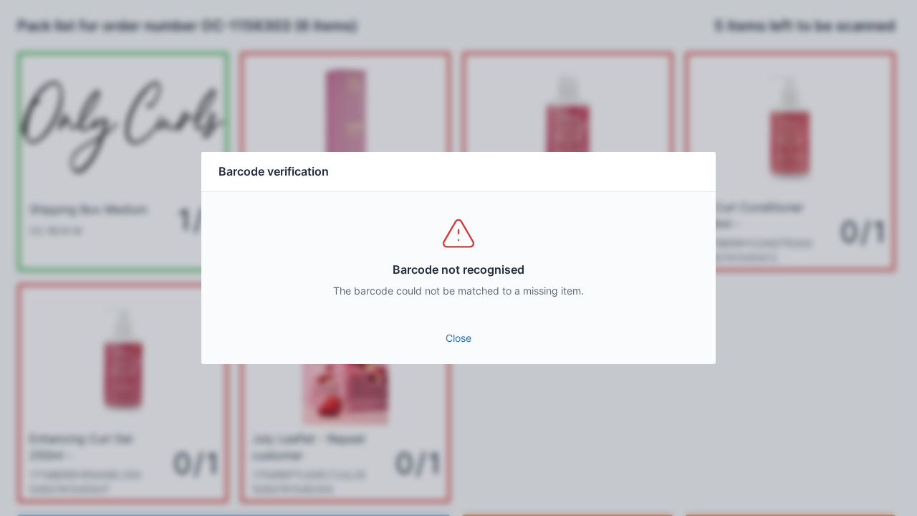
click at [468, 348] on link "Close" at bounding box center [458, 338] width 491 height 26
click at [477, 360] on div "Close" at bounding box center [458, 342] width 514 height 43
click at [467, 359] on div "Close" at bounding box center [458, 342] width 514 height 43
click at [460, 362] on div "Close" at bounding box center [458, 342] width 514 height 43
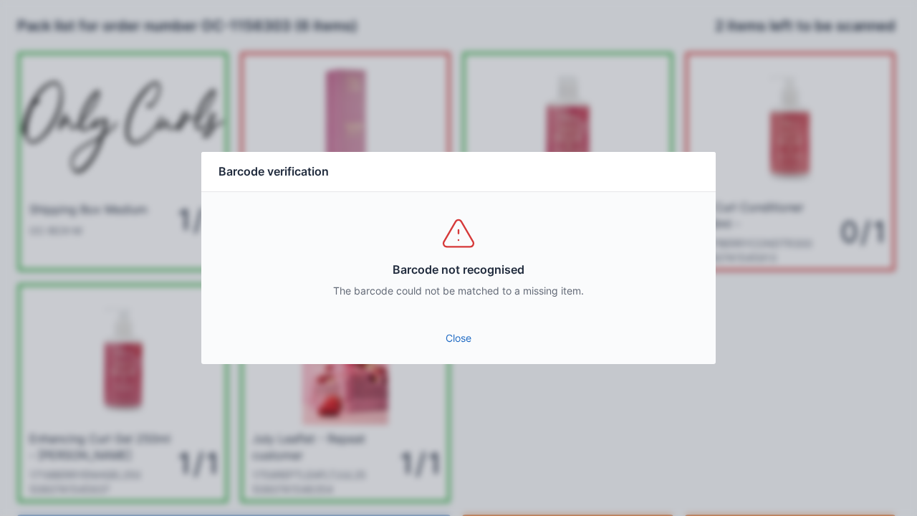
click at [475, 344] on link "Close" at bounding box center [458, 338] width 491 height 26
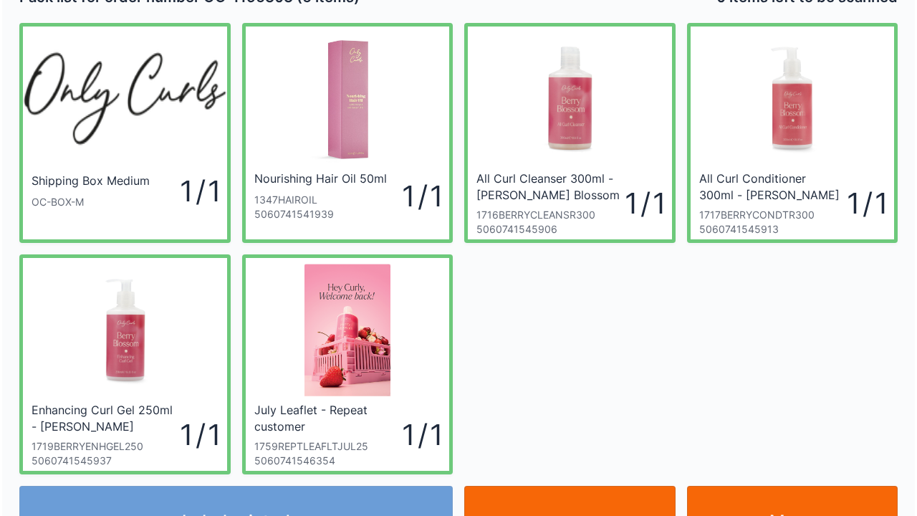
scroll to position [57, 0]
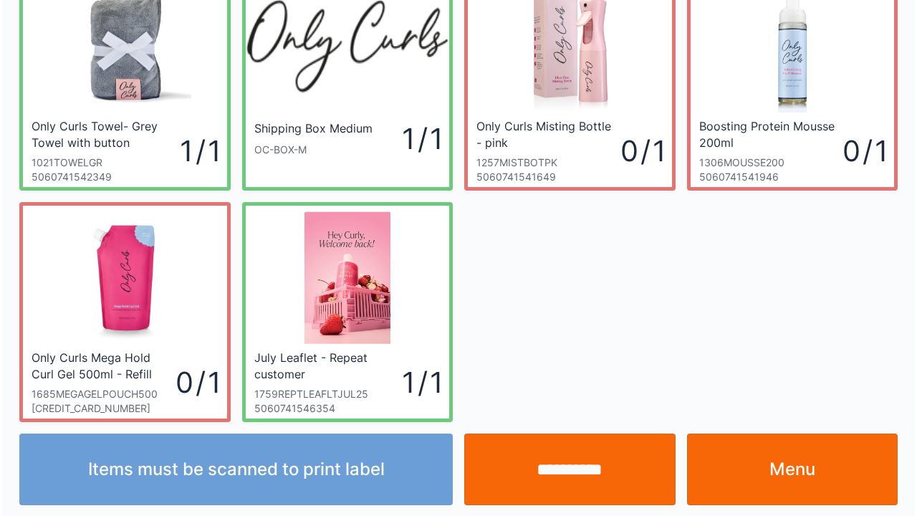
scroll to position [83, 0]
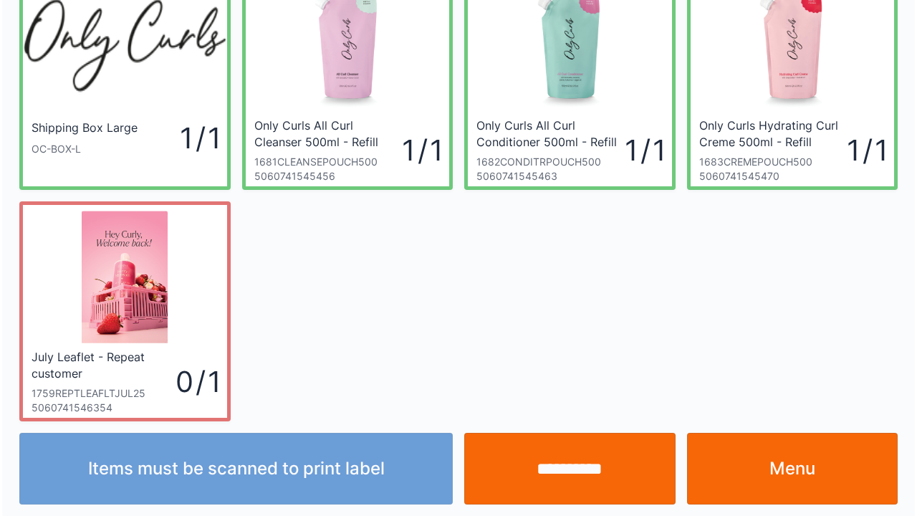
scroll to position [83, 0]
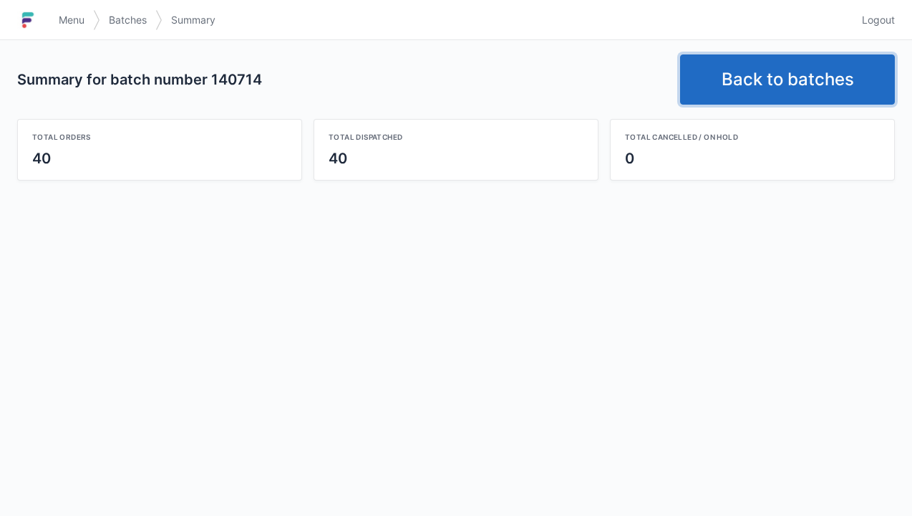
click at [757, 75] on link "Back to batches" at bounding box center [787, 79] width 215 height 50
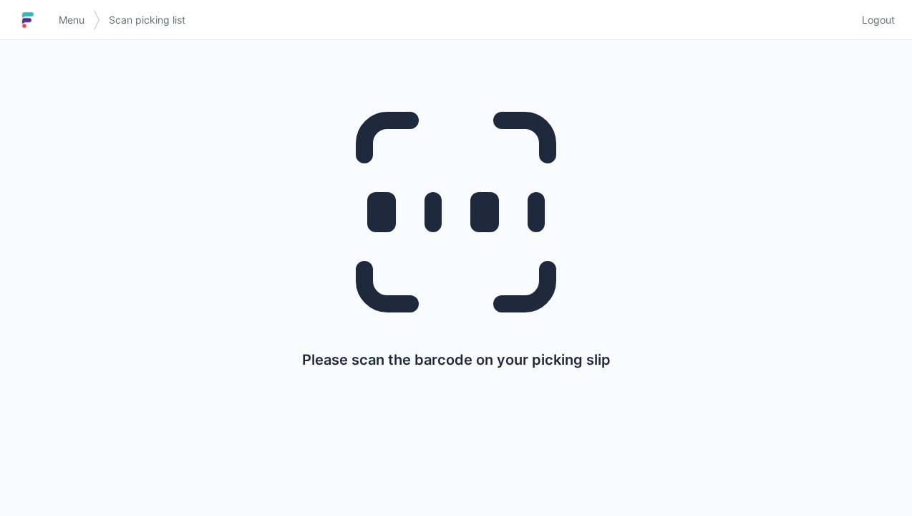
click at [772, 147] on div "Please scan the barcode on your picking slip" at bounding box center [456, 224] width 844 height 369
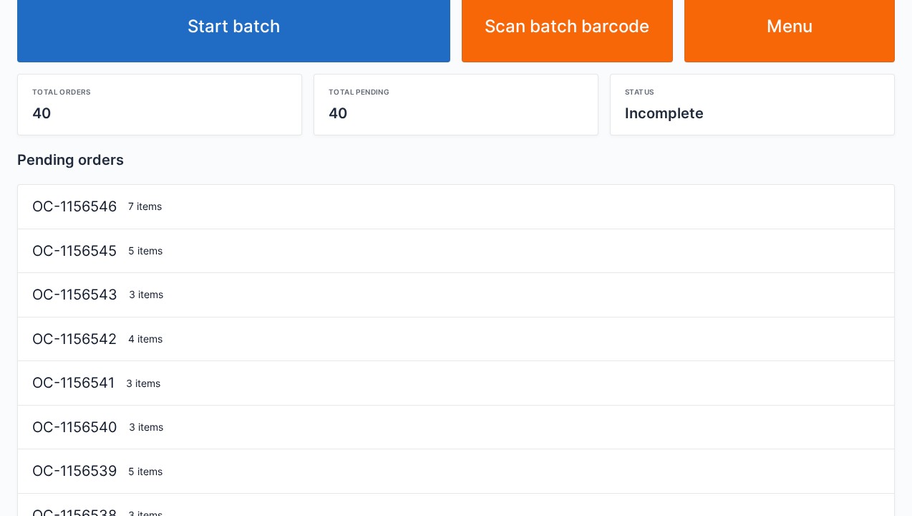
scroll to position [101, 0]
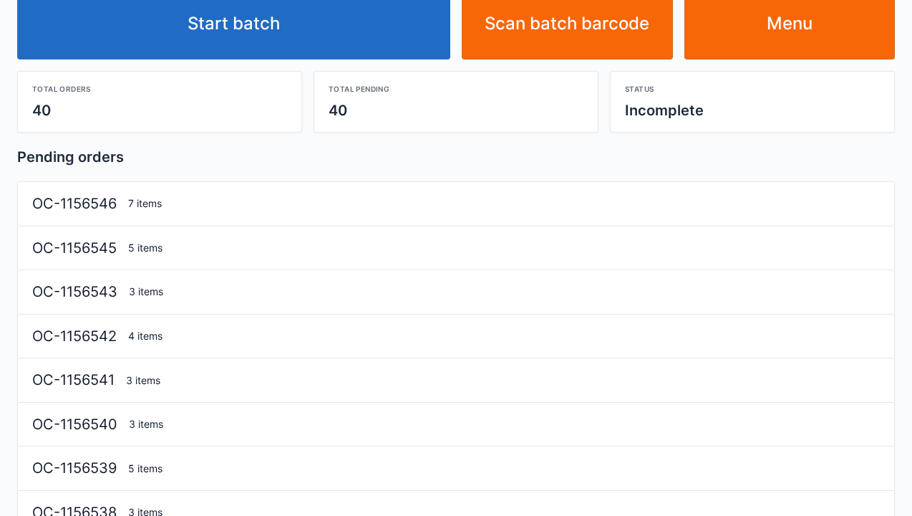
click at [349, 34] on link "Start batch" at bounding box center [233, 24] width 433 height 72
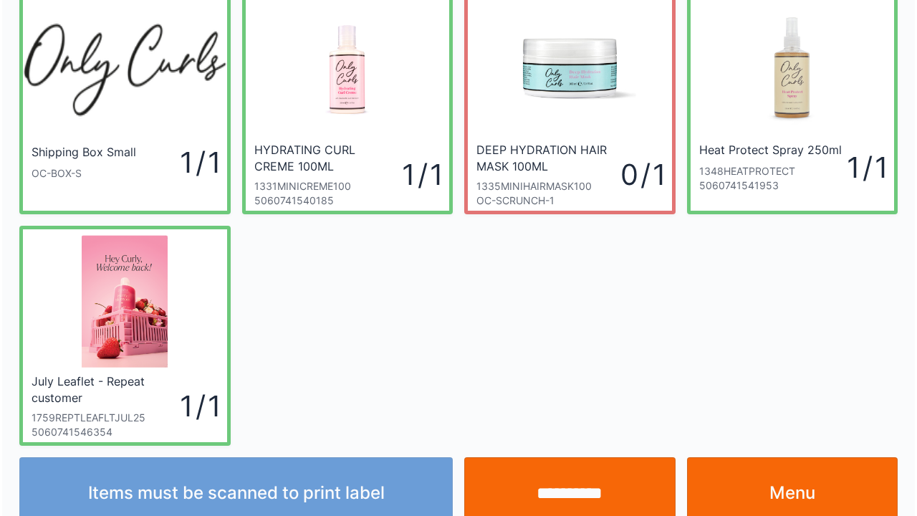
scroll to position [83, 0]
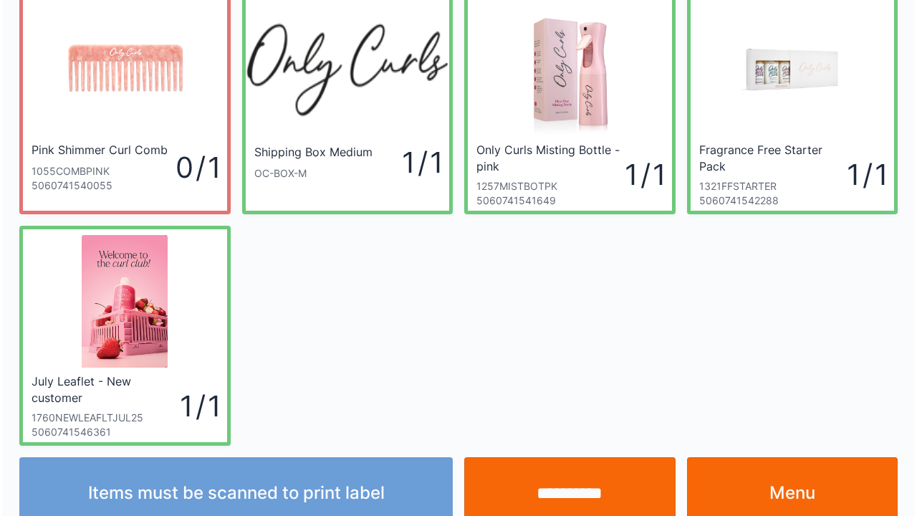
scroll to position [83, 0]
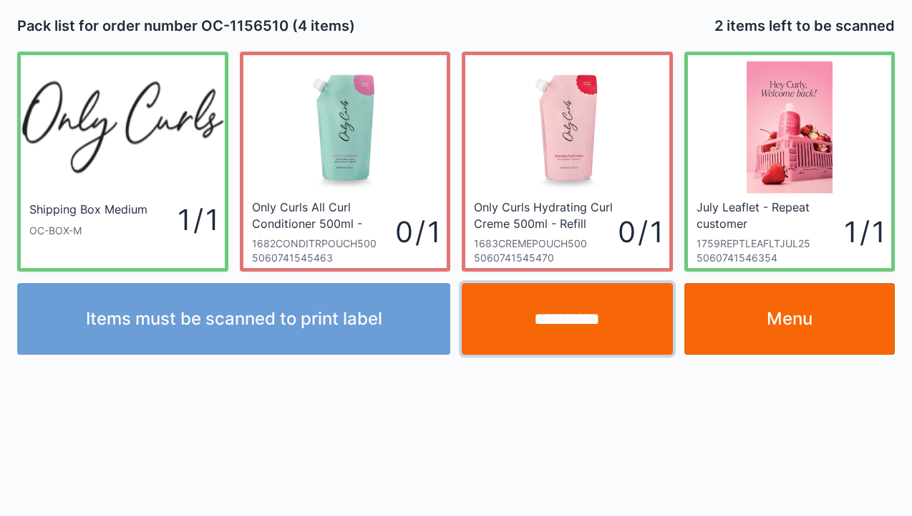
click at [584, 316] on input "**********" at bounding box center [567, 319] width 211 height 72
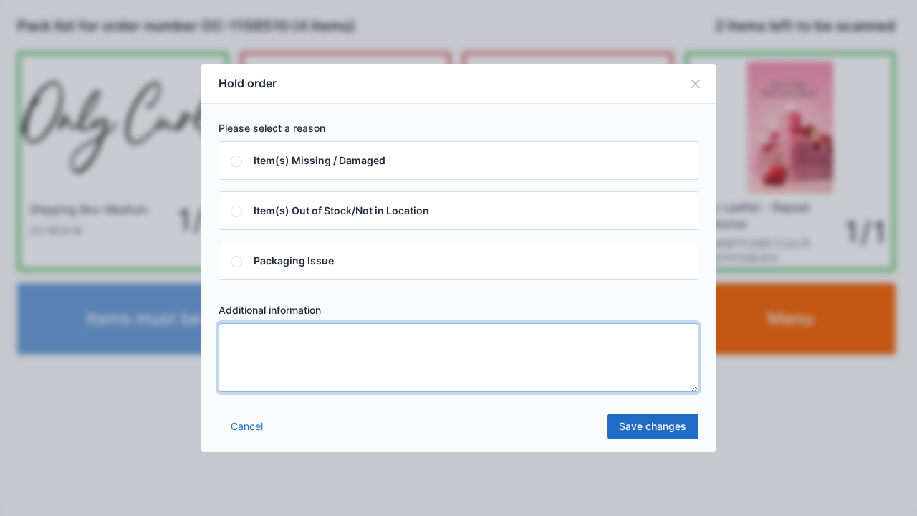
click at [417, 374] on textarea at bounding box center [458, 357] width 480 height 69
type textarea "*"
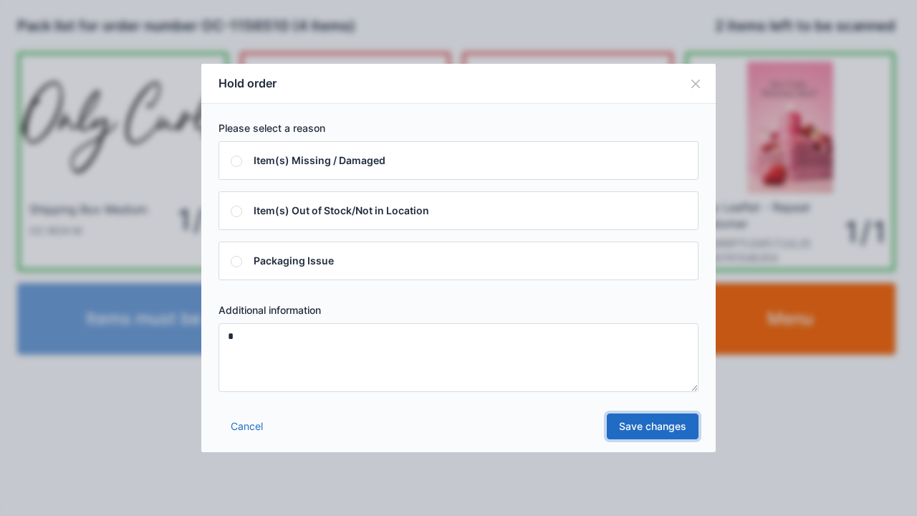
click at [669, 434] on link "Save changes" at bounding box center [653, 426] width 92 height 26
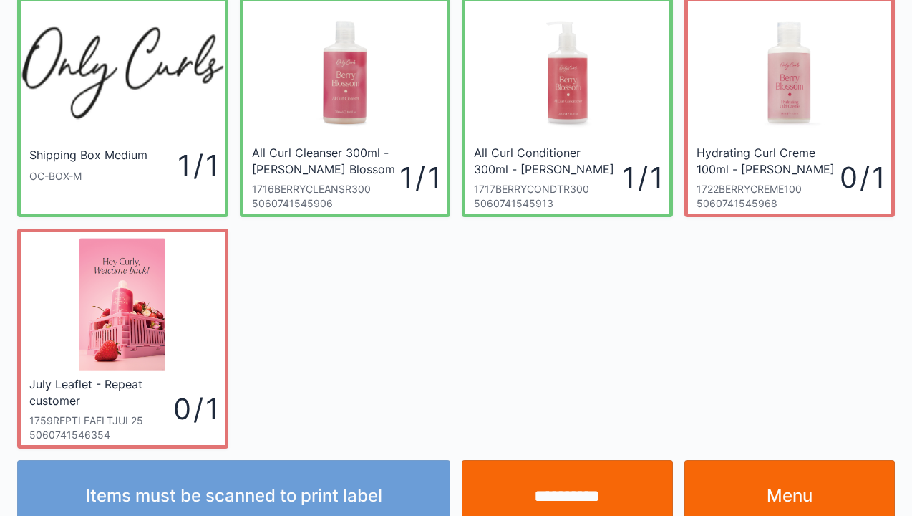
scroll to position [57, 0]
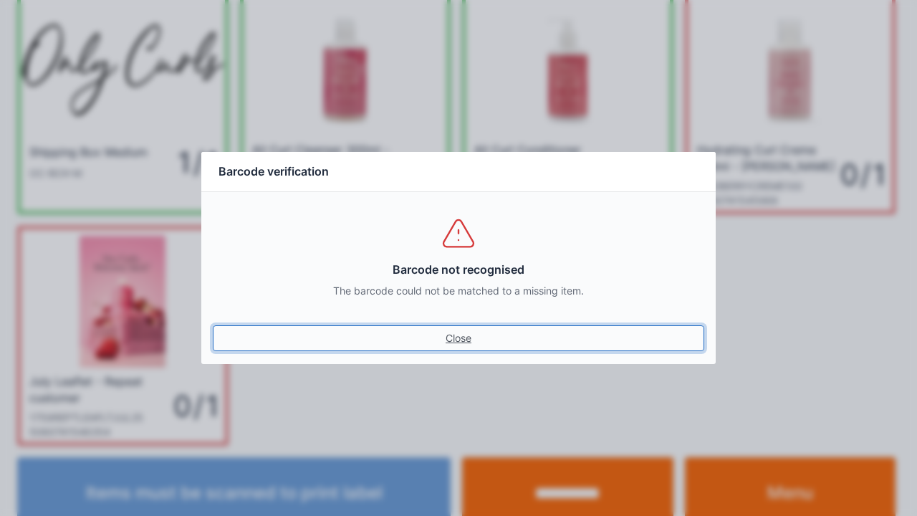
click at [465, 342] on link "Close" at bounding box center [458, 338] width 491 height 26
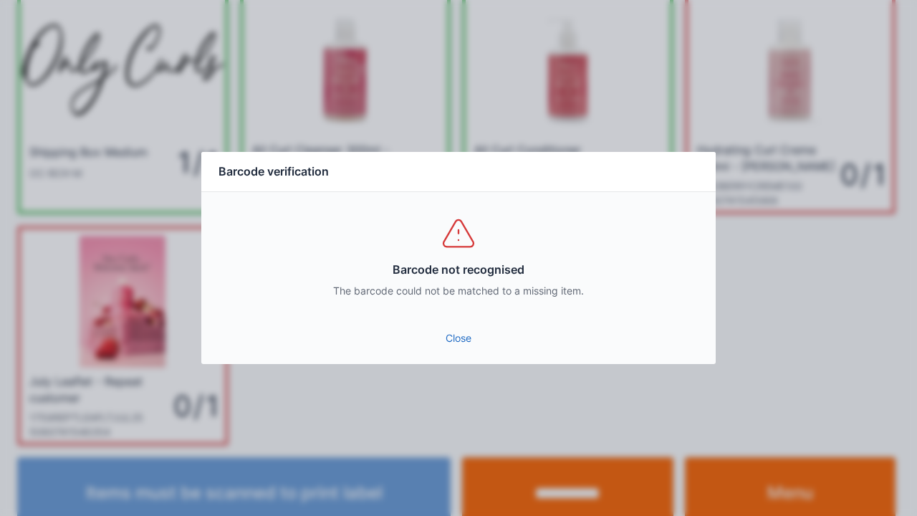
click at [465, 348] on link "Close" at bounding box center [458, 338] width 491 height 26
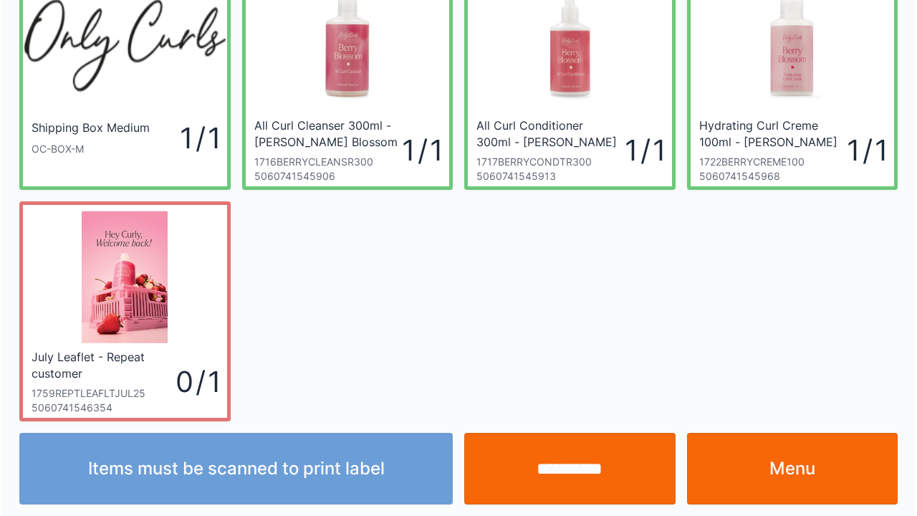
scroll to position [83, 0]
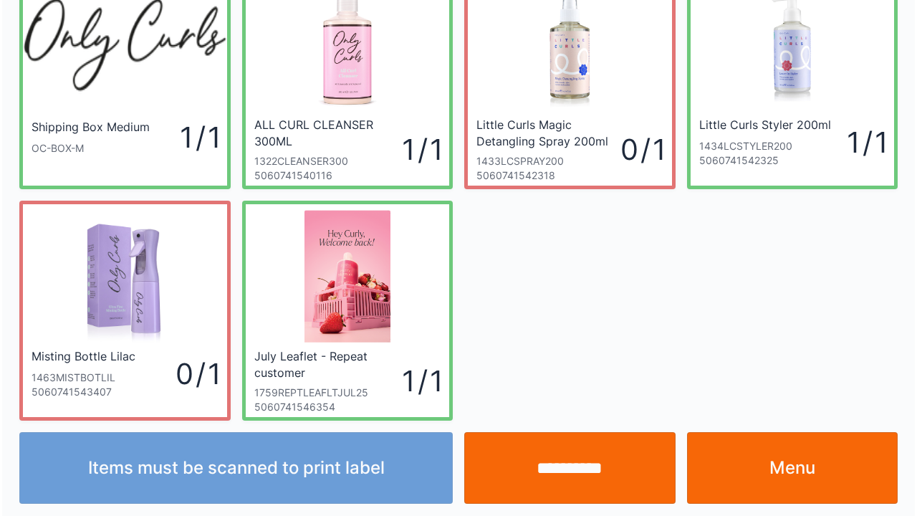
scroll to position [83, 0]
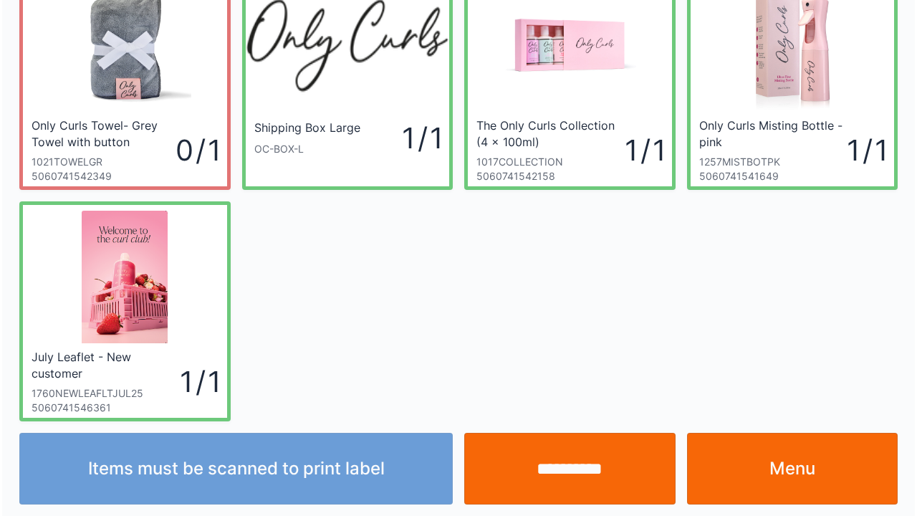
scroll to position [83, 0]
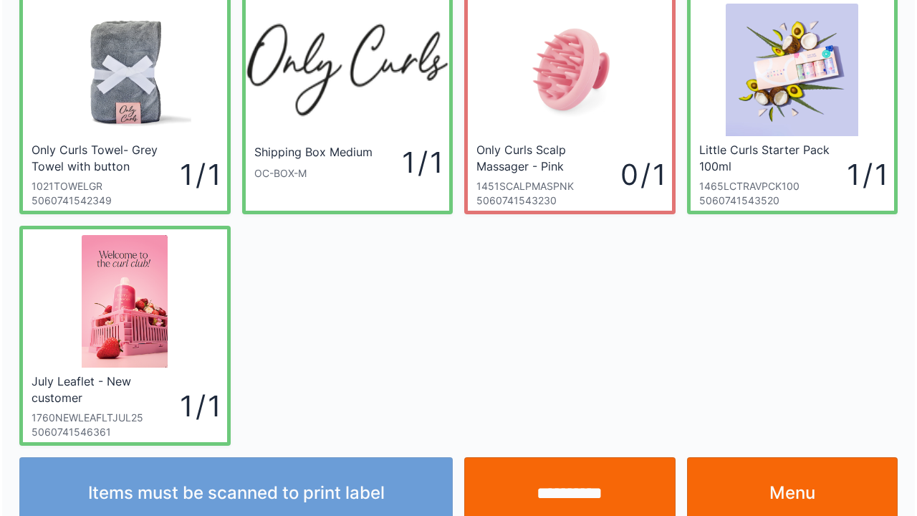
scroll to position [83, 0]
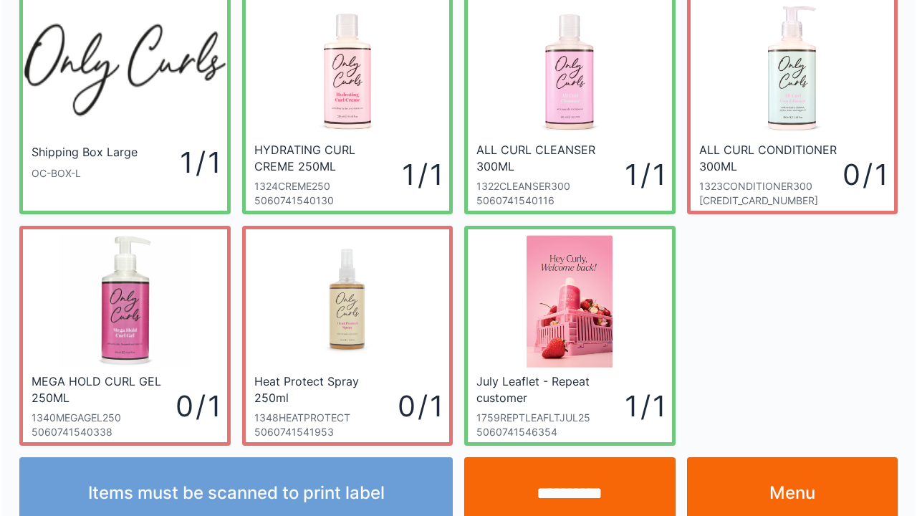
scroll to position [83, 0]
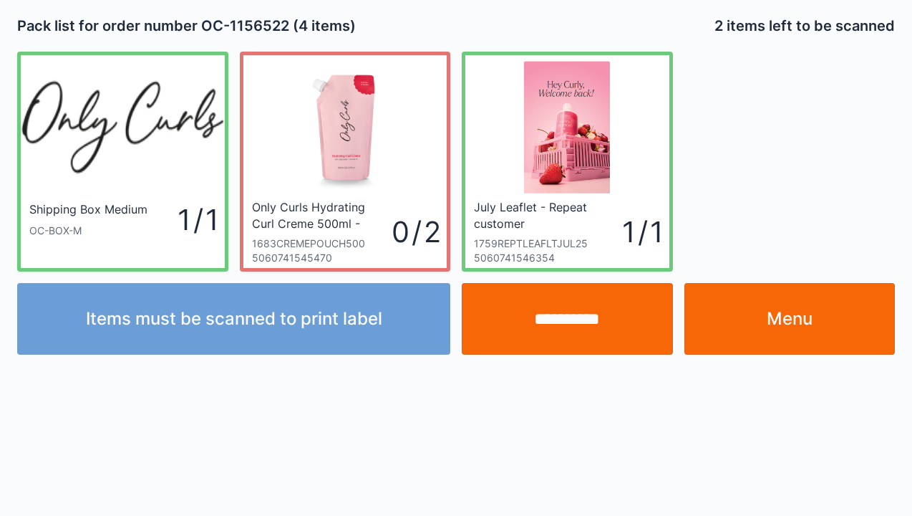
click at [561, 325] on input "**********" at bounding box center [567, 319] width 211 height 72
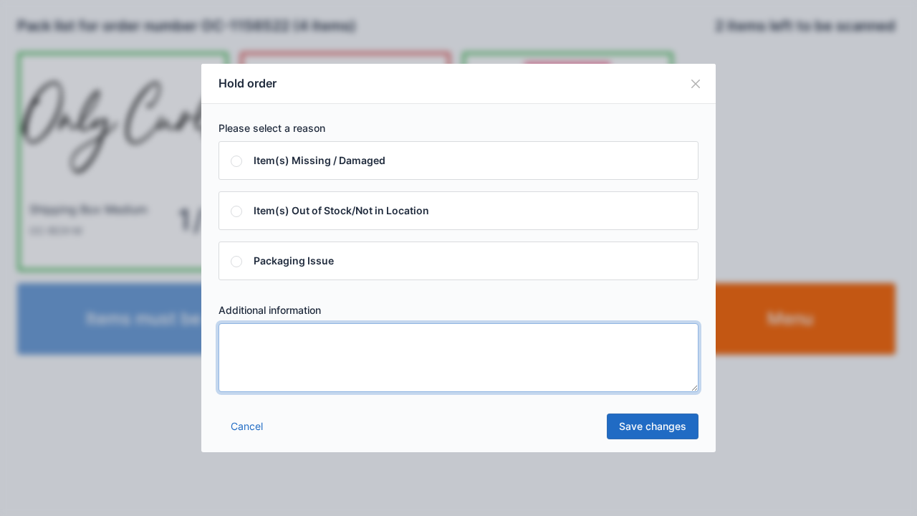
click at [443, 361] on textarea at bounding box center [458, 357] width 480 height 69
type textarea "*"
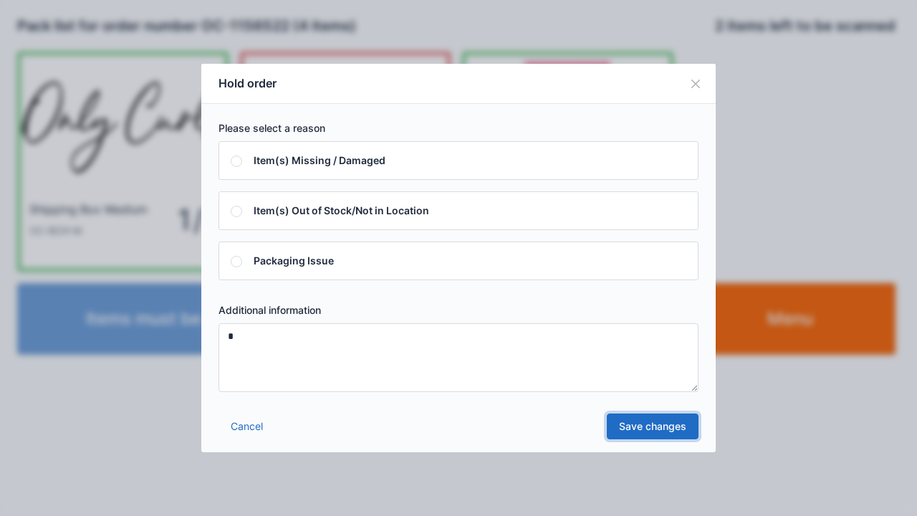
click at [653, 427] on link "Save changes" at bounding box center [653, 426] width 92 height 26
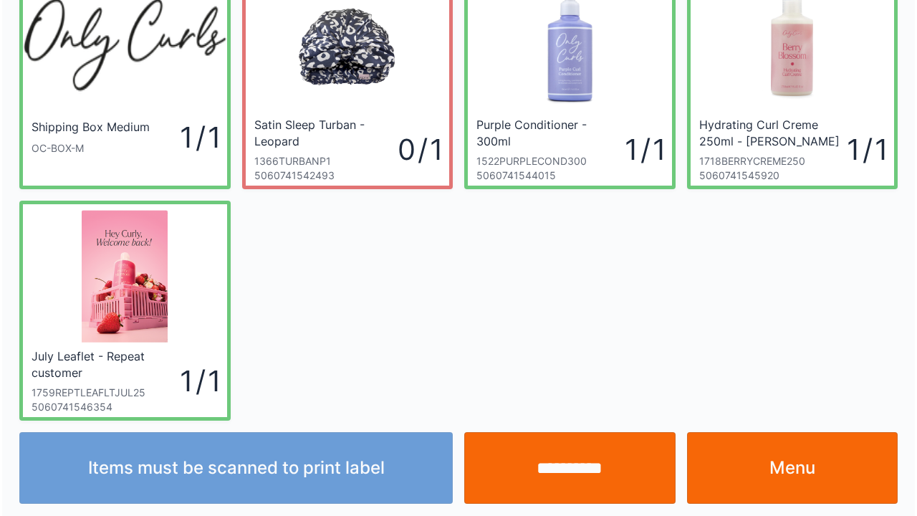
scroll to position [83, 0]
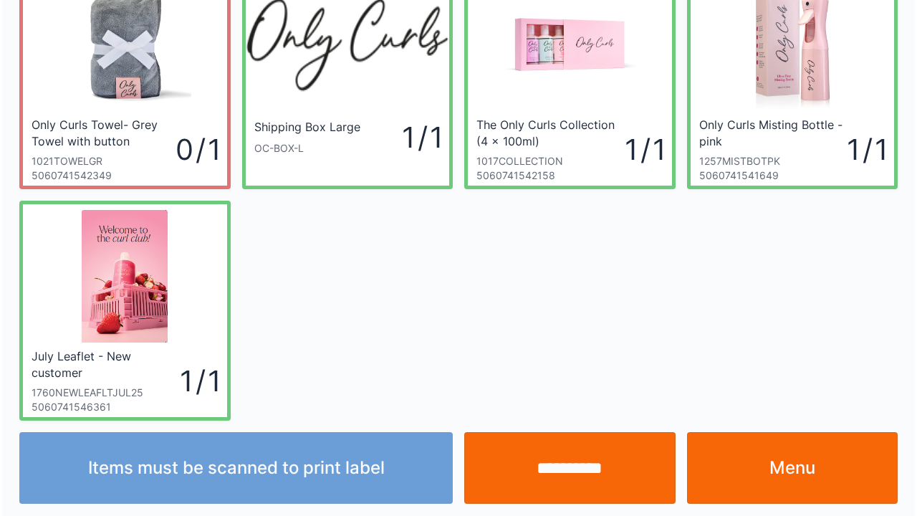
scroll to position [83, 0]
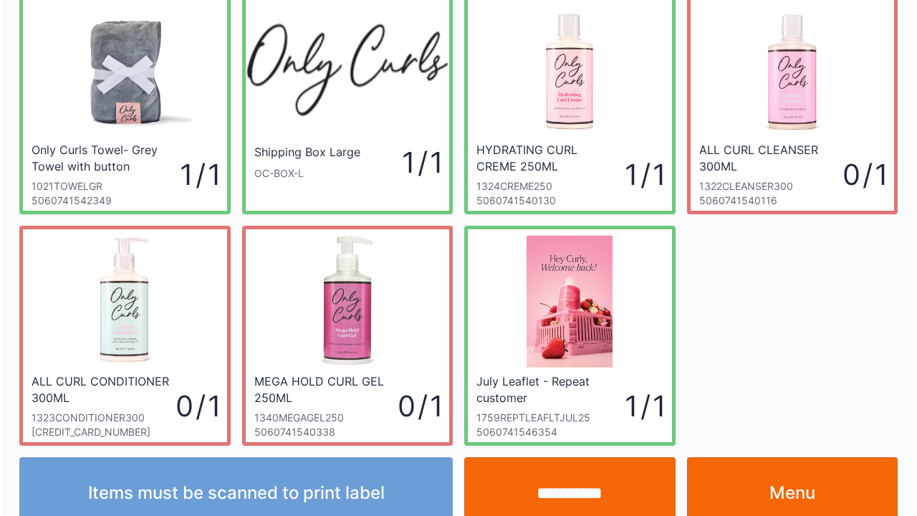
scroll to position [83, 0]
